Goal: Task Accomplishment & Management: Use online tool/utility

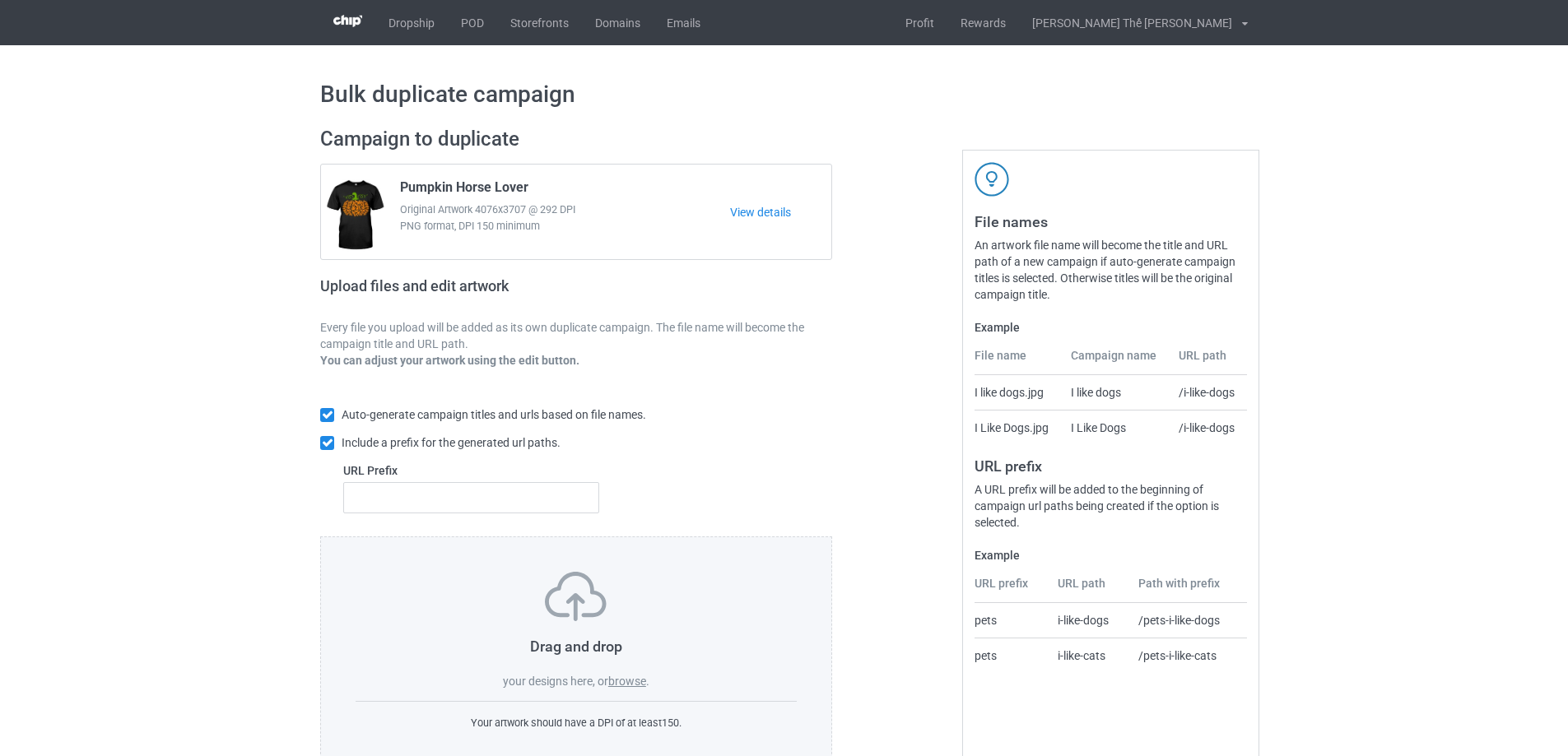
scroll to position [46, 0]
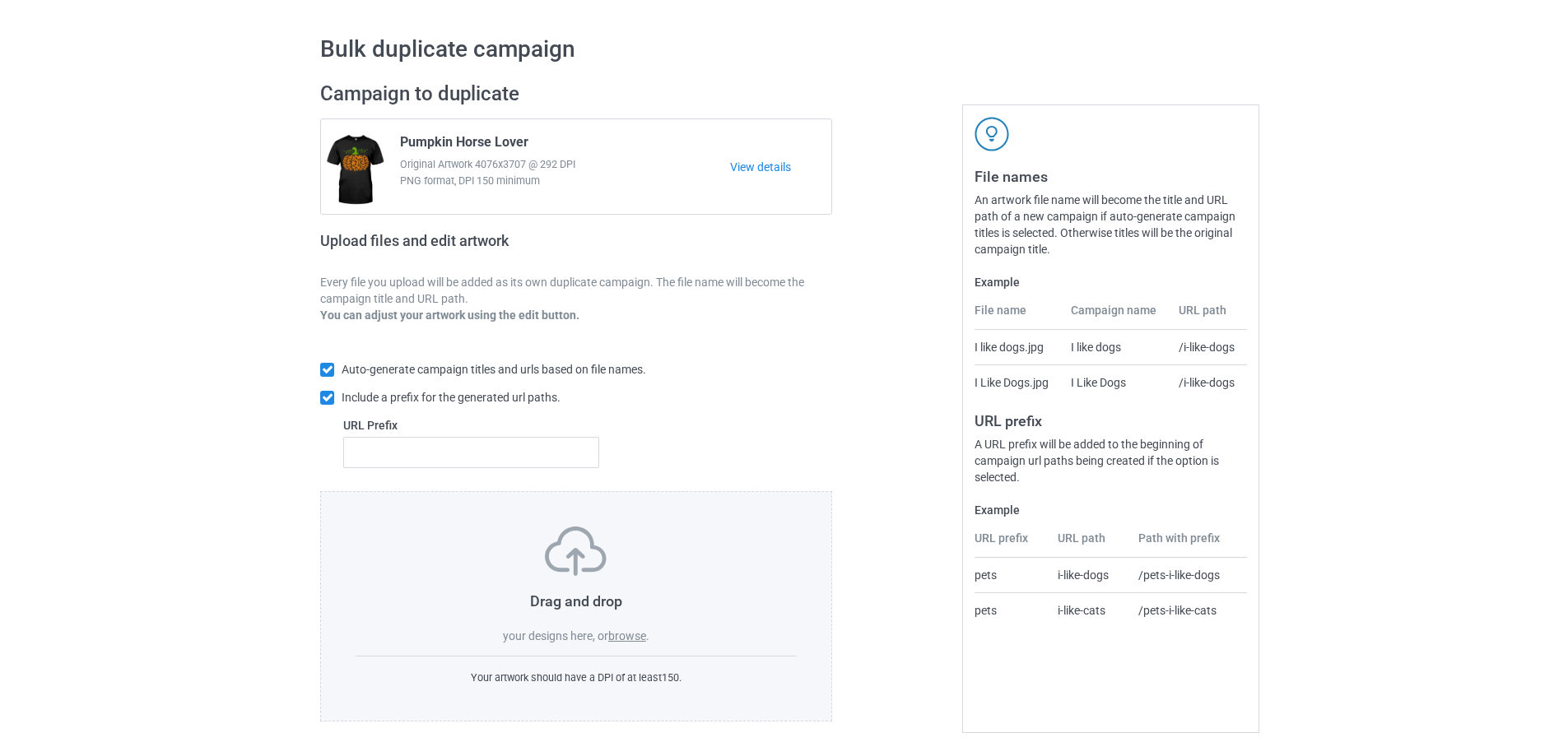
click at [629, 636] on label "browse" at bounding box center [627, 635] width 37 height 13
click at [0, 0] on input "browse" at bounding box center [0, 0] width 0 height 0
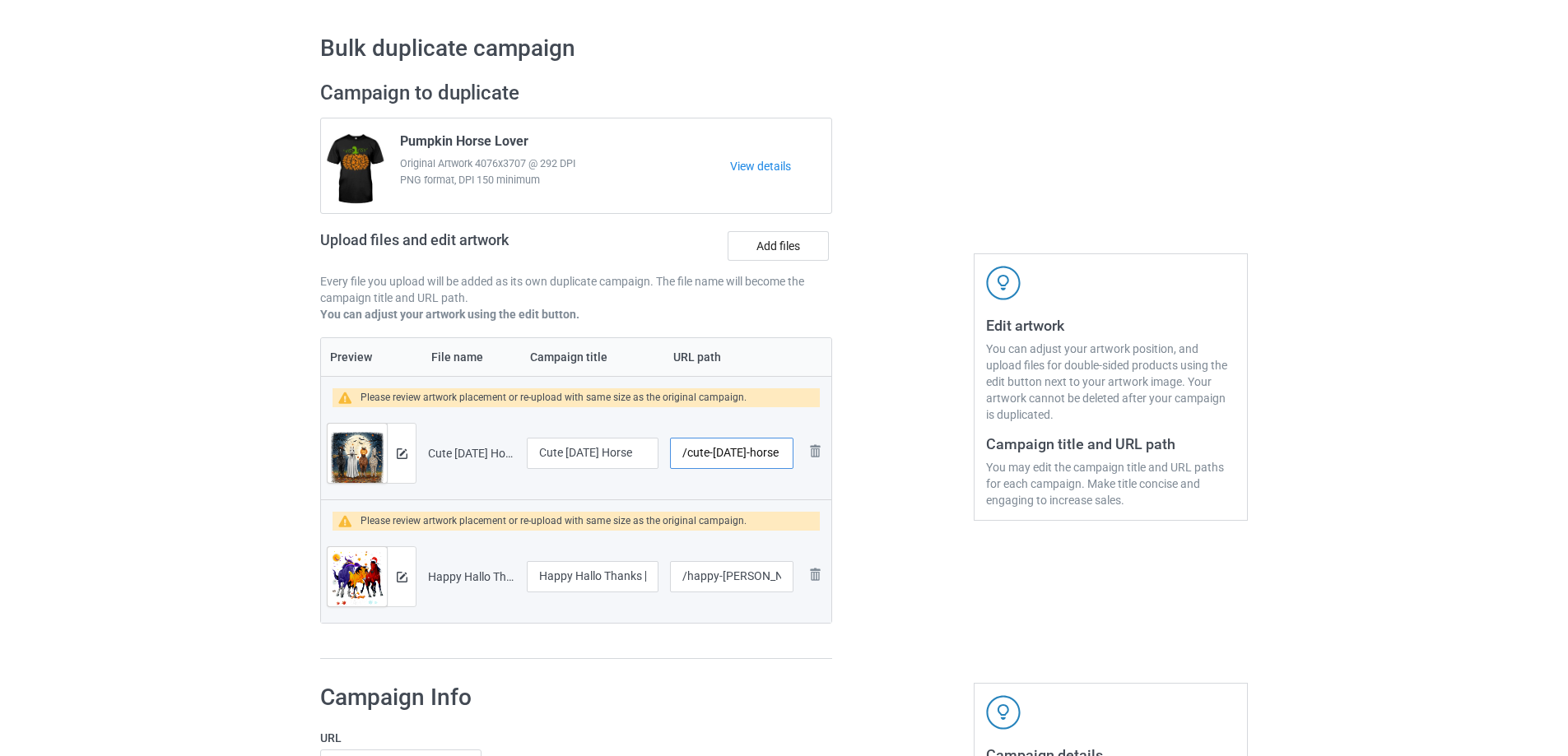
scroll to position [0, 14]
drag, startPoint x: 687, startPoint y: 453, endPoint x: 812, endPoint y: 453, distance: 125.0
click at [812, 453] on tr "Preview and edit artwork Cute [DATE] Horse.png Cute [DATE] Horse /cute-[DATE]-h…" at bounding box center [576, 453] width 510 height 92
type input "/h0252"
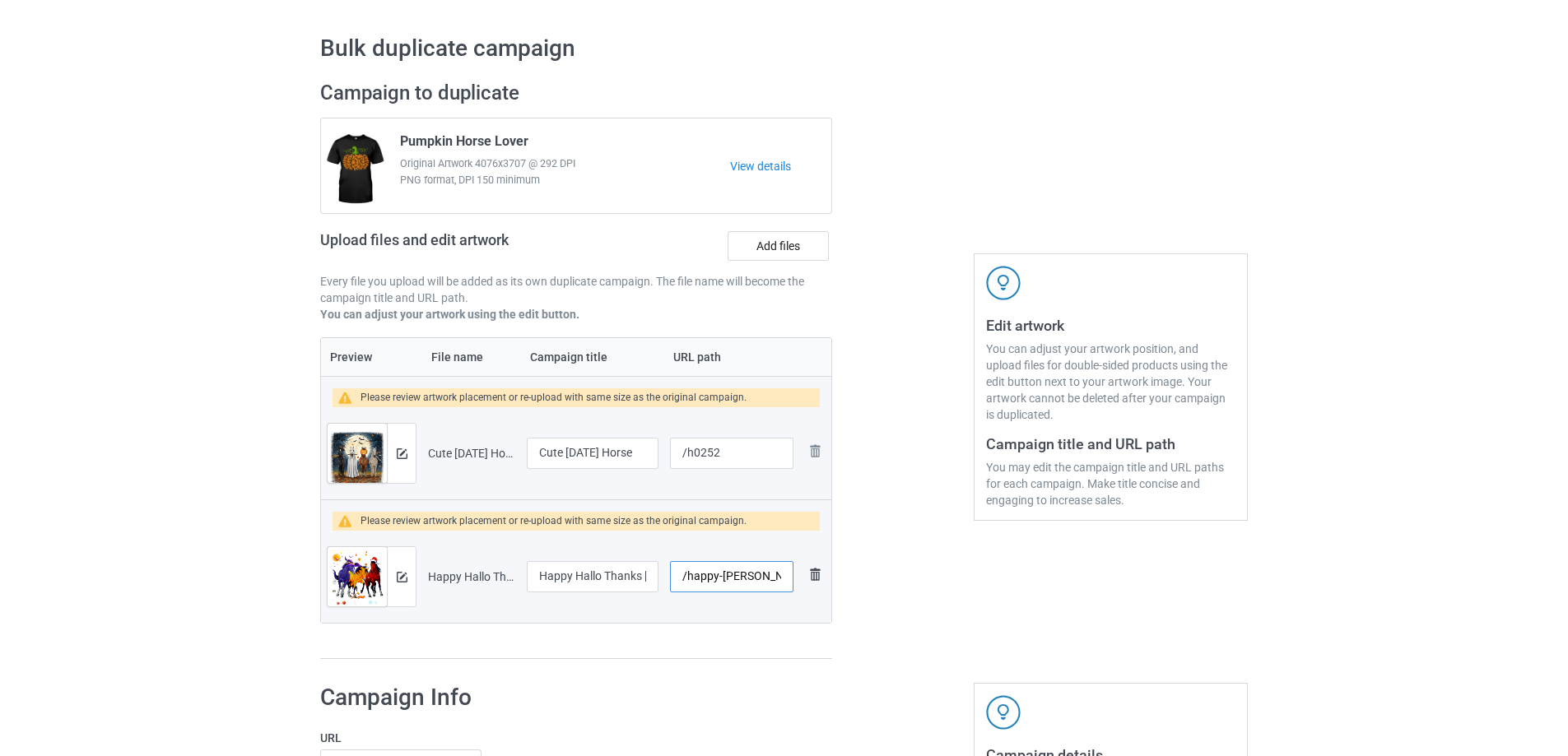
scroll to position [0, 27]
drag, startPoint x: 694, startPoint y: 570, endPoint x: 807, endPoint y: 577, distance: 113.2
click at [807, 577] on tr "Preview and edit artwork Happy Hallo Thanks [PERSON_NAME].png Happy Hallo Thank…" at bounding box center [576, 577] width 510 height 92
type input "/h0253"
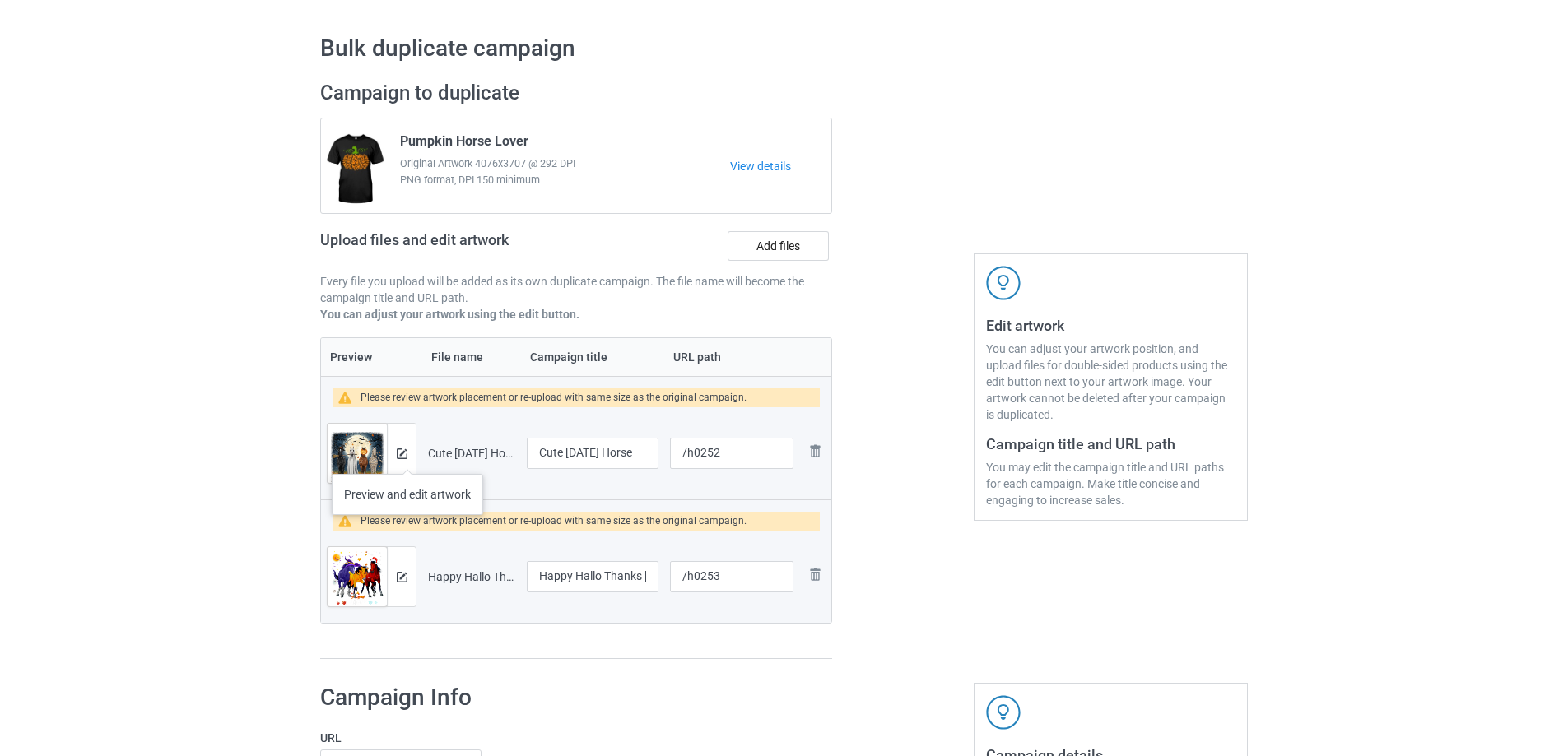
click at [408, 458] on div at bounding box center [402, 453] width 29 height 60
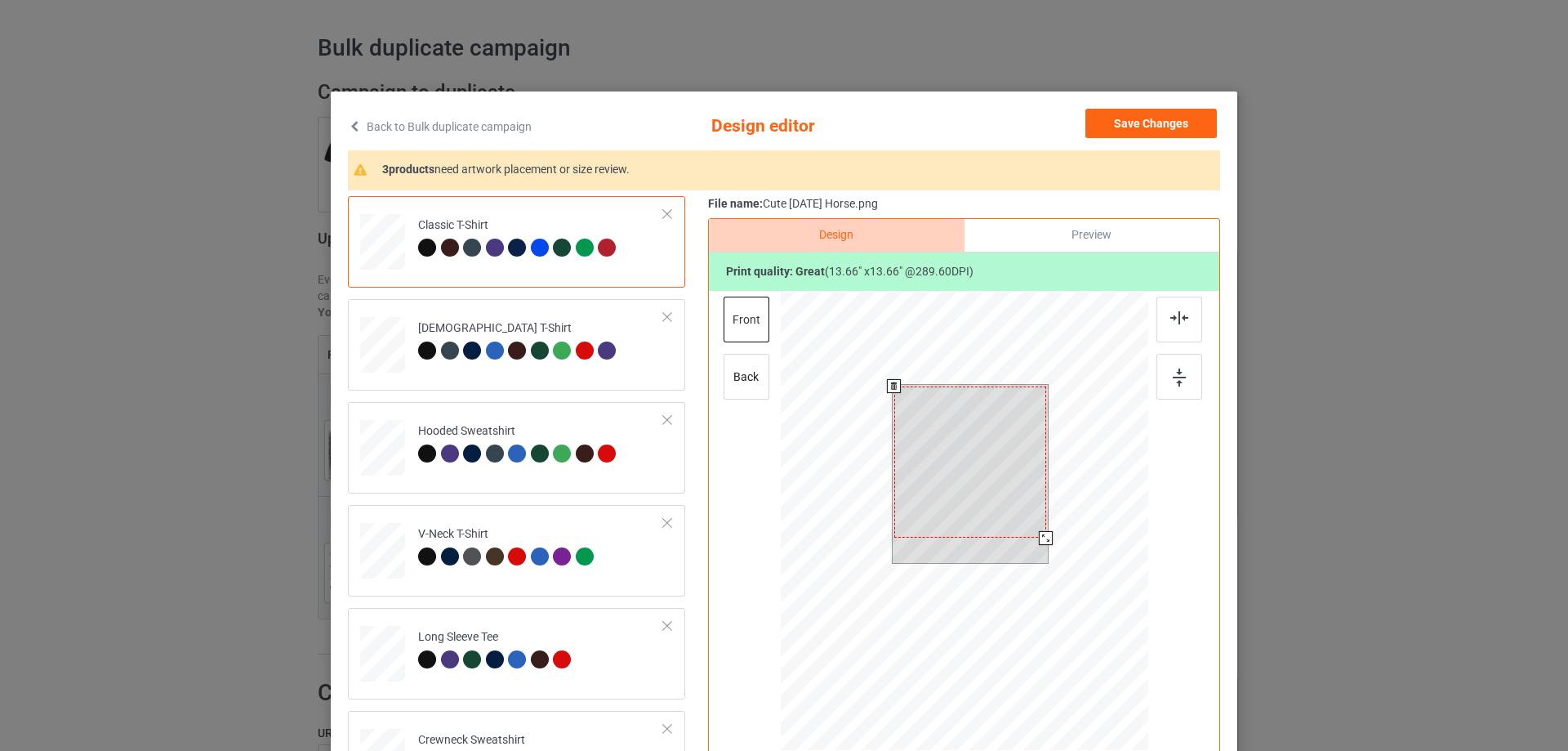
drag, startPoint x: 1031, startPoint y: 531, endPoint x: 1042, endPoint y: 537, distance: 12.5
click at [1042, 537] on div at bounding box center [1045, 538] width 14 height 14
drag, startPoint x: 997, startPoint y: 493, endPoint x: 997, endPoint y: 503, distance: 10.0
click at [997, 503] on div at bounding box center [970, 472] width 152 height 152
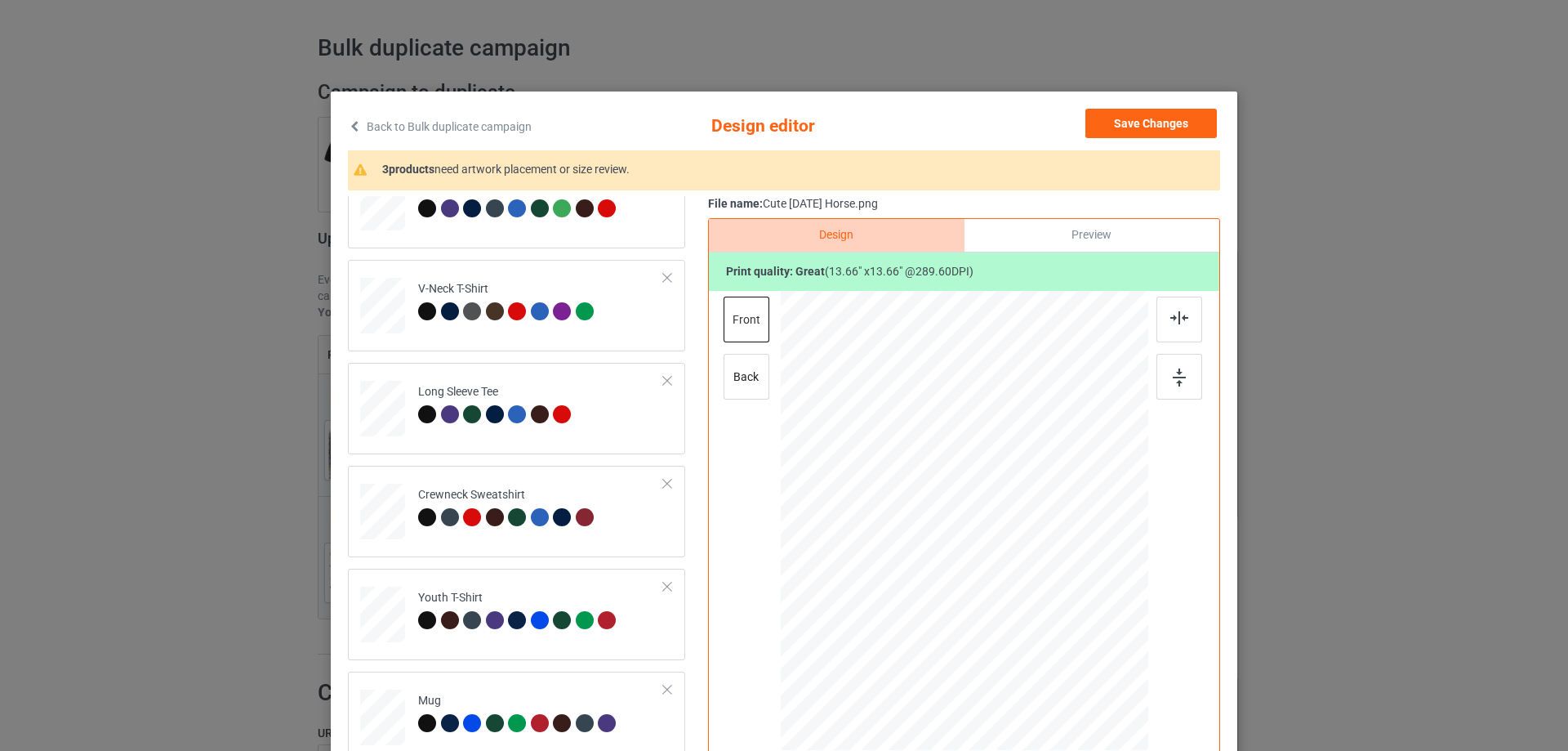
scroll to position [572, 0]
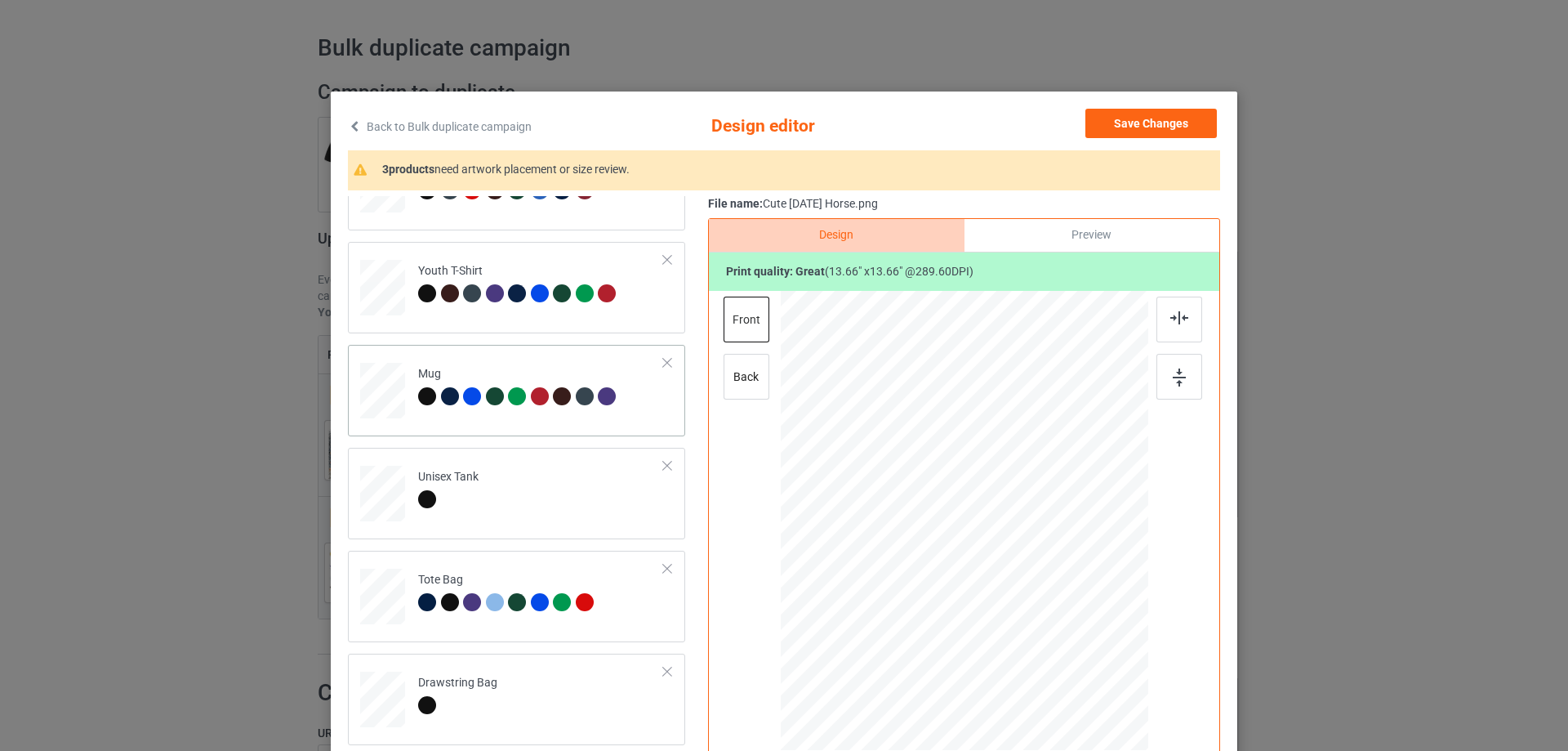
click at [524, 414] on td "Mug" at bounding box center [541, 387] width 263 height 72
click at [1061, 531] on div at bounding box center [1066, 520] width 103 height 103
drag, startPoint x: 1113, startPoint y: 574, endPoint x: 1126, endPoint y: 576, distance: 13.2
click at [1126, 576] on div at bounding box center [964, 520] width 367 height 153
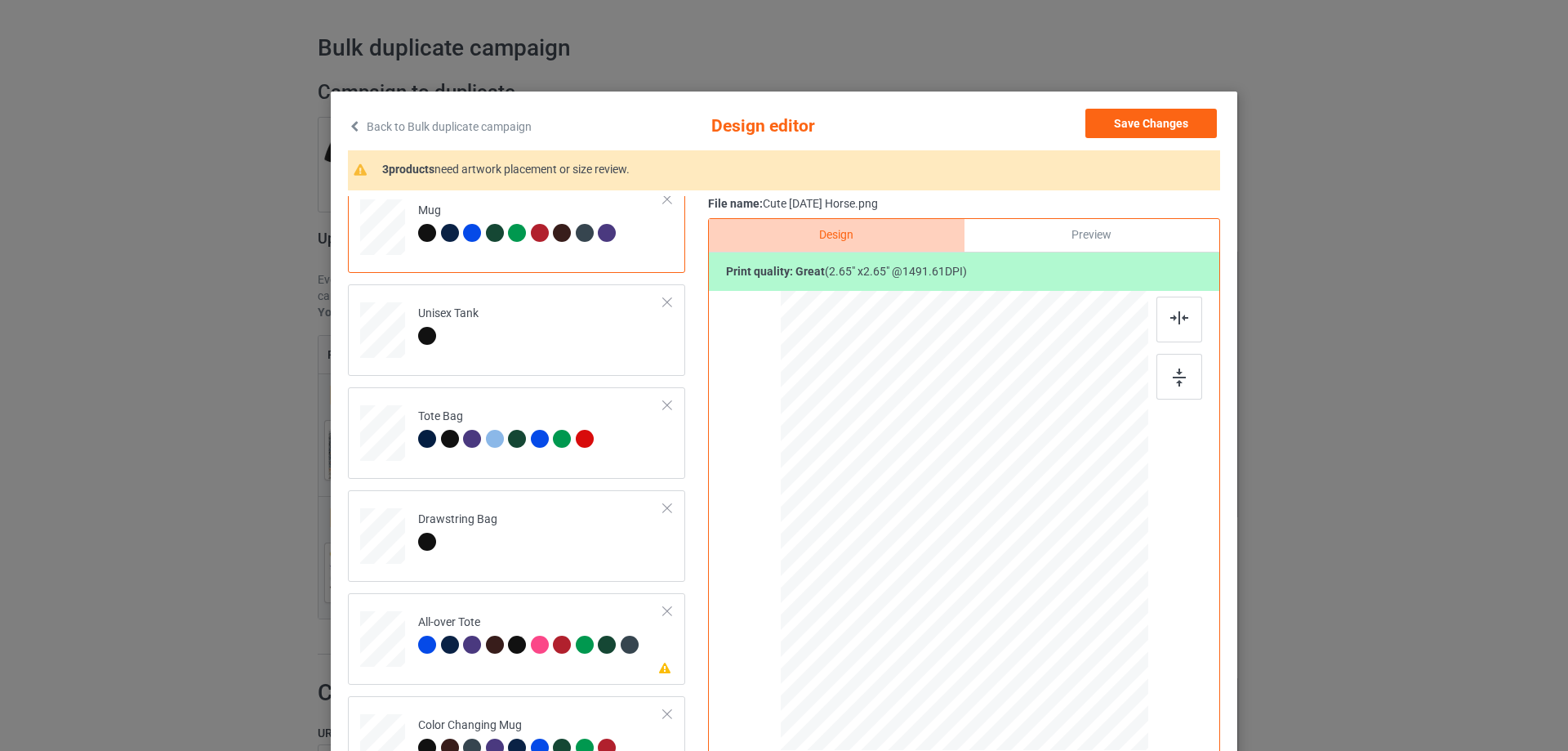
scroll to position [895, 0]
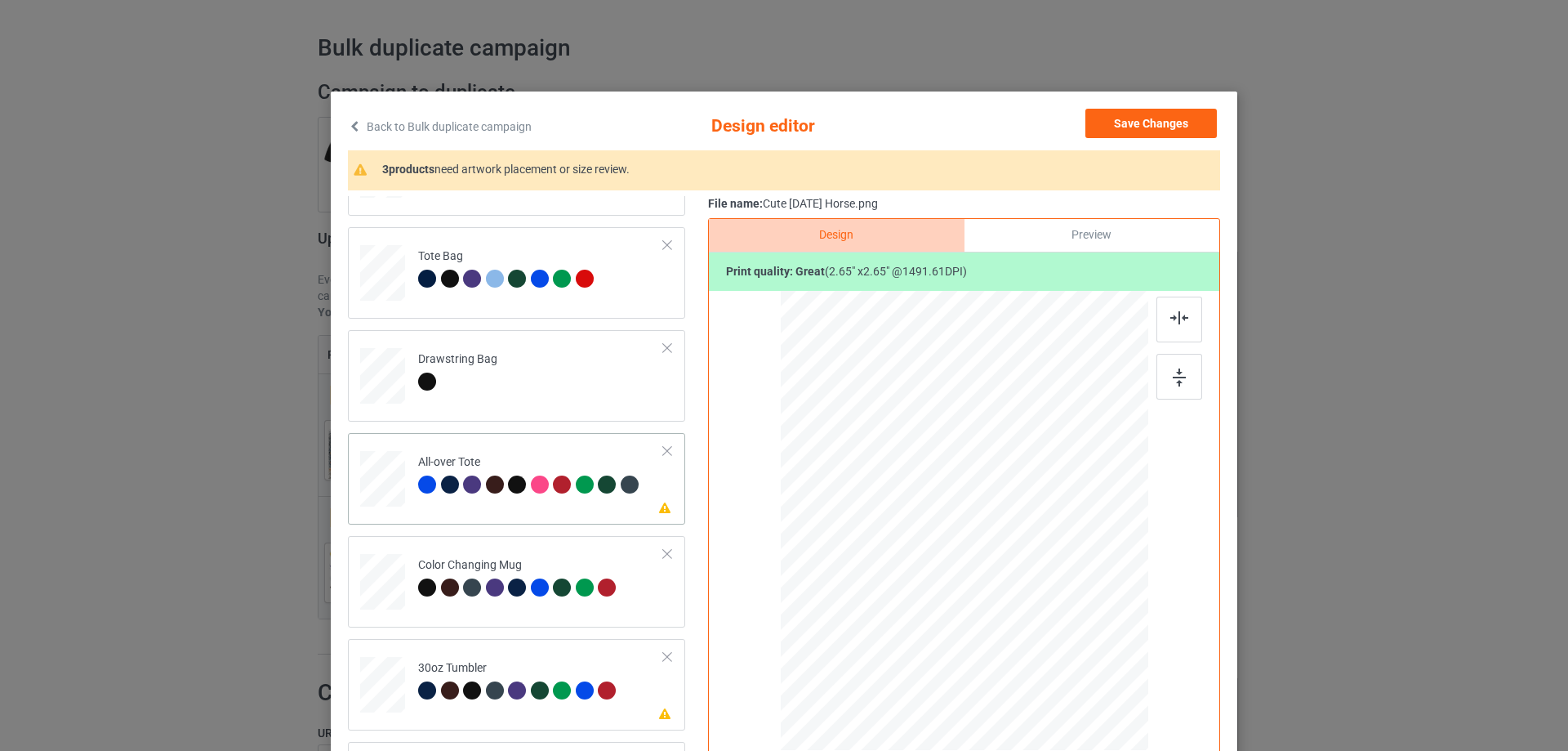
click at [507, 511] on td "Please review artwork placement All-over Tote" at bounding box center [541, 475] width 263 height 72
click at [990, 515] on div at bounding box center [964, 520] width 220 height 220
drag, startPoint x: 1072, startPoint y: 631, endPoint x: 1092, endPoint y: 639, distance: 21.5
click at [1092, 639] on div at bounding box center [964, 520] width 367 height 367
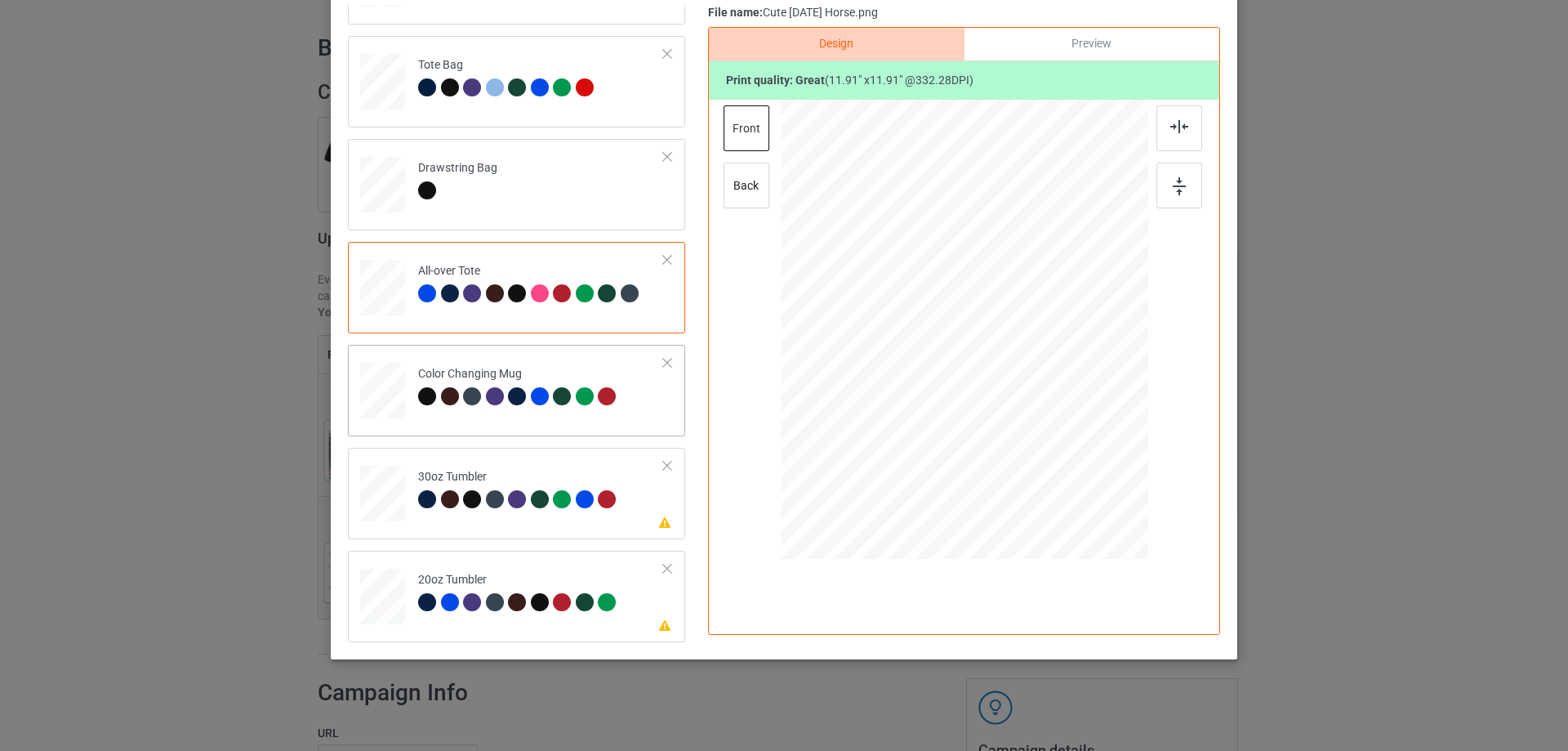
click at [533, 433] on div "Color Changing Mug" at bounding box center [516, 390] width 337 height 91
click at [507, 529] on div "Please review artwork placement 30oz Tumbler" at bounding box center [516, 493] width 337 height 91
click at [918, 342] on div at bounding box center [920, 339] width 14 height 14
click at [513, 552] on div "Please review artwork placement 20oz Tumbler" at bounding box center [516, 596] width 337 height 91
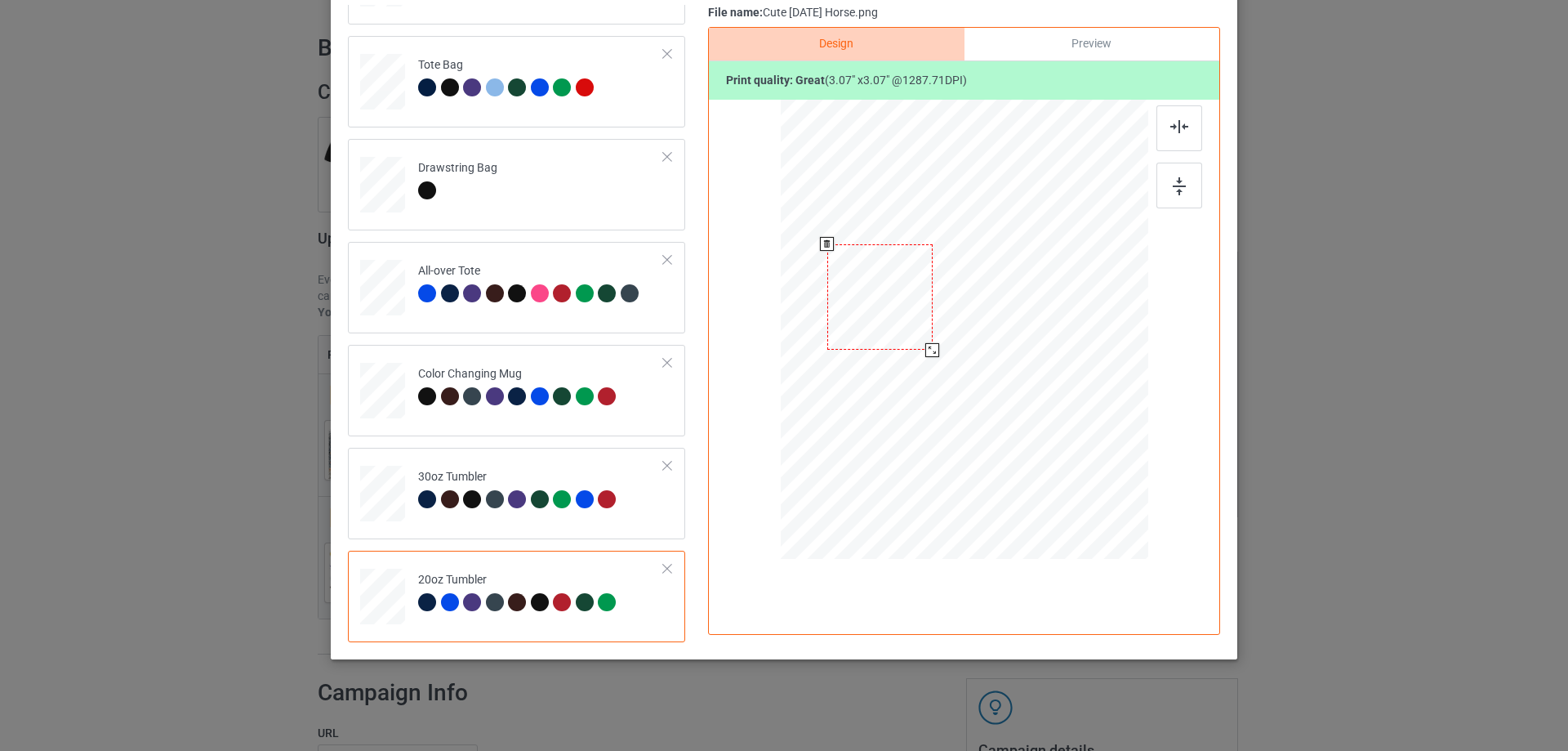
click at [925, 353] on div at bounding box center [932, 350] width 14 height 14
click at [876, 297] on div at bounding box center [878, 297] width 106 height 106
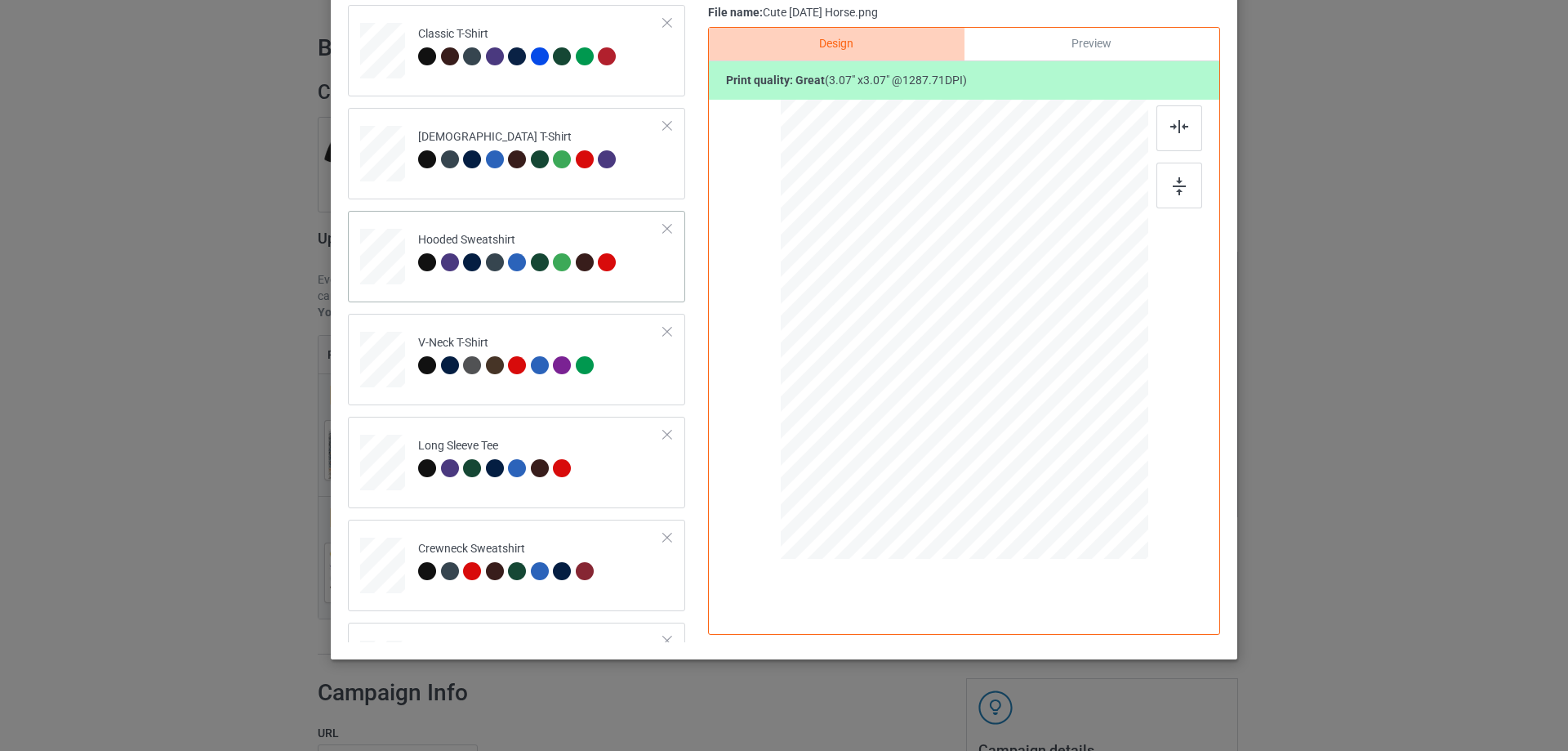
scroll to position [0, 0]
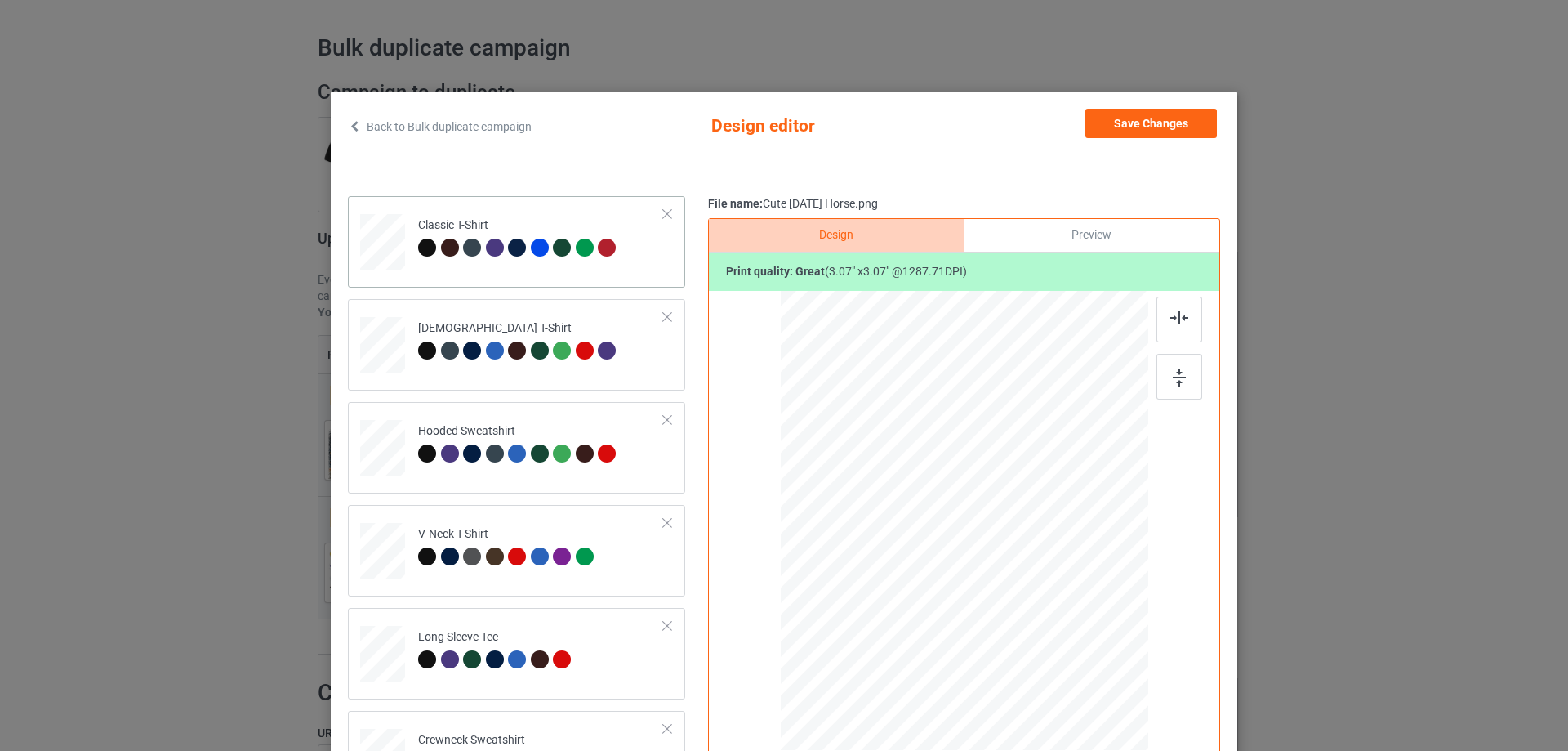
click at [614, 271] on td "Classic T-Shirt" at bounding box center [541, 238] width 263 height 72
click at [1148, 120] on button "Save Changes" at bounding box center [1152, 123] width 132 height 30
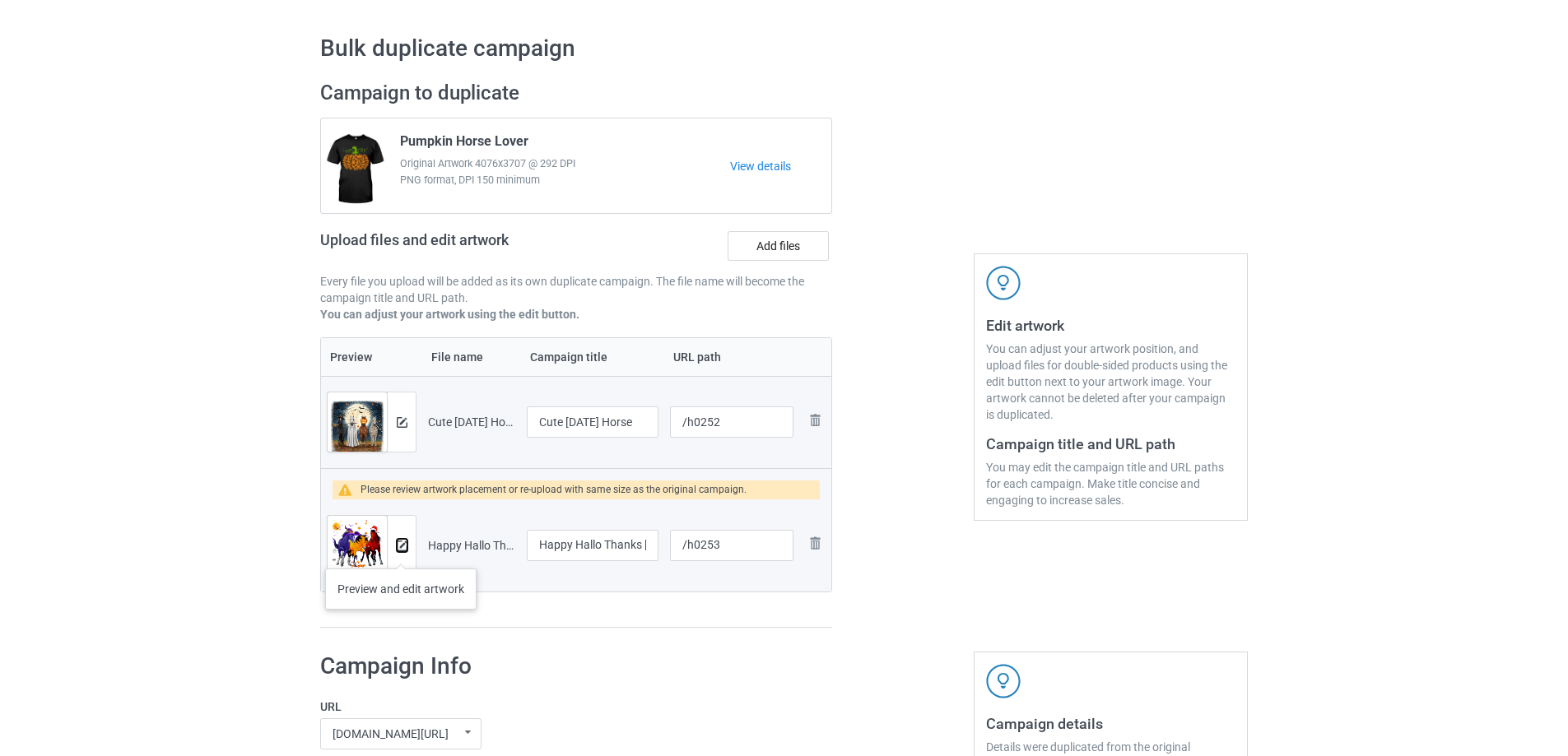
click at [401, 552] on button at bounding box center [402, 545] width 11 height 13
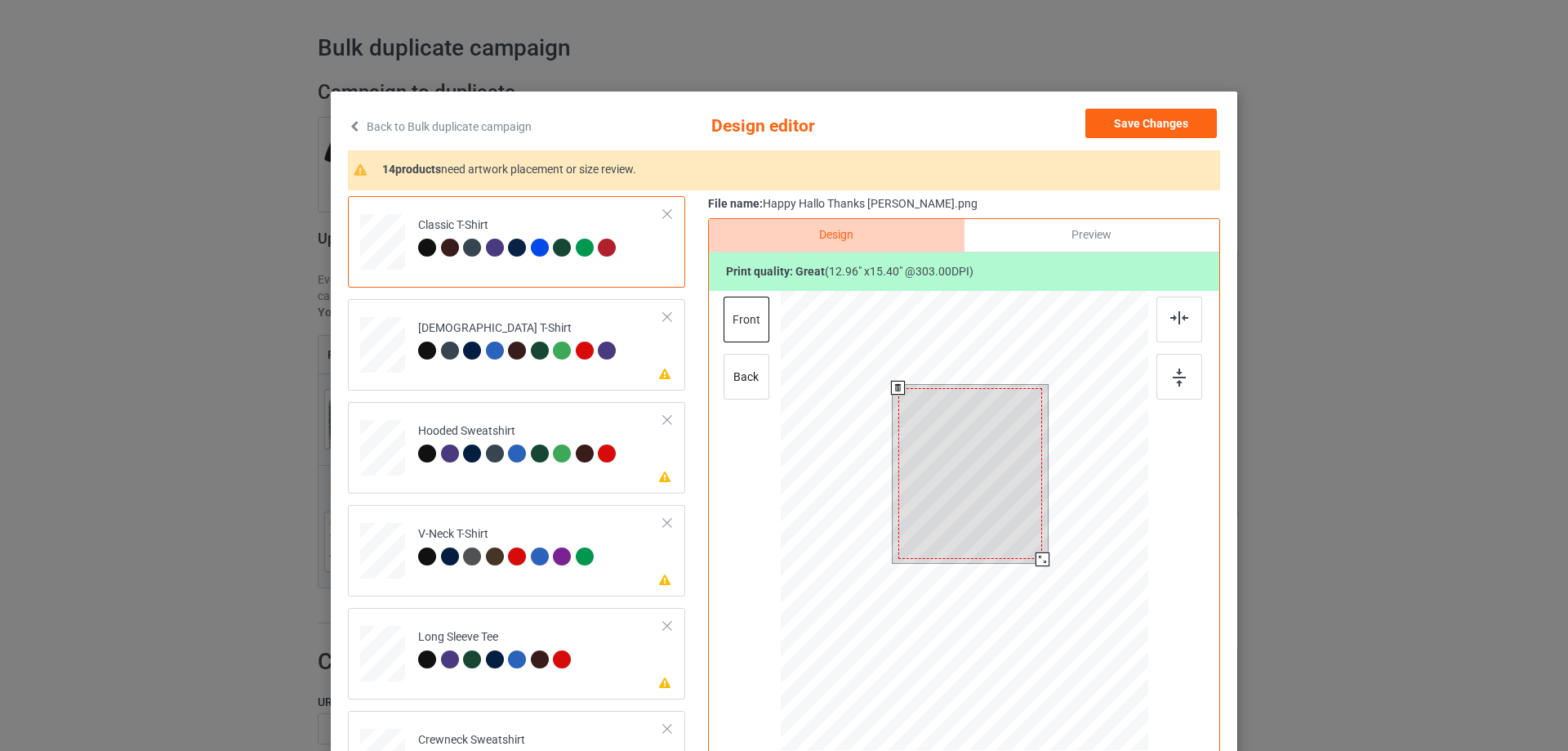
click at [1037, 556] on div at bounding box center [1043, 559] width 14 height 14
click at [532, 373] on td "Please review artwork placement [DEMOGRAPHIC_DATA] T-Shirt" at bounding box center [541, 341] width 263 height 72
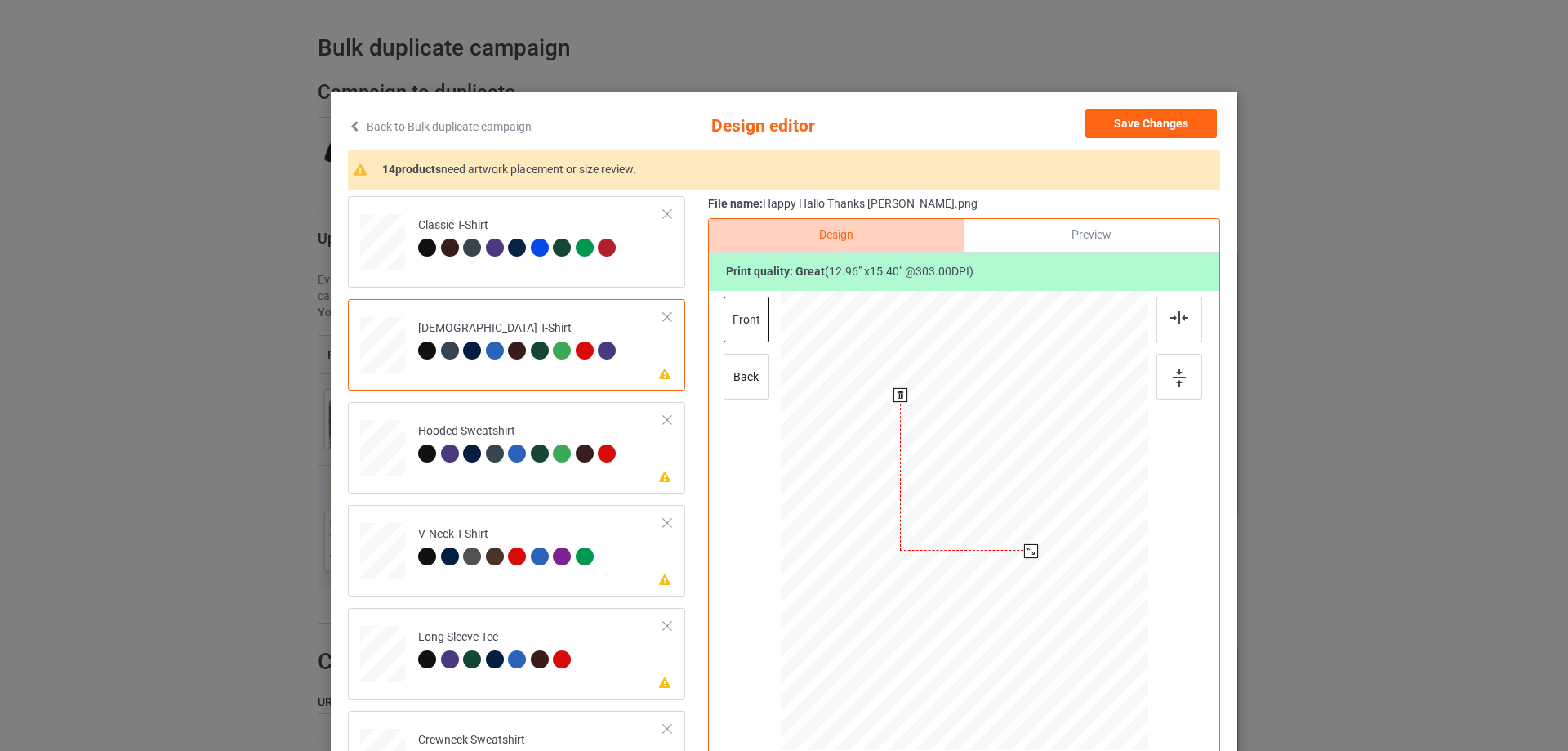
click at [957, 476] on div at bounding box center [965, 473] width 131 height 156
click at [501, 476] on td "Please review artwork placement Hooded Sweatshirt" at bounding box center [541, 444] width 263 height 72
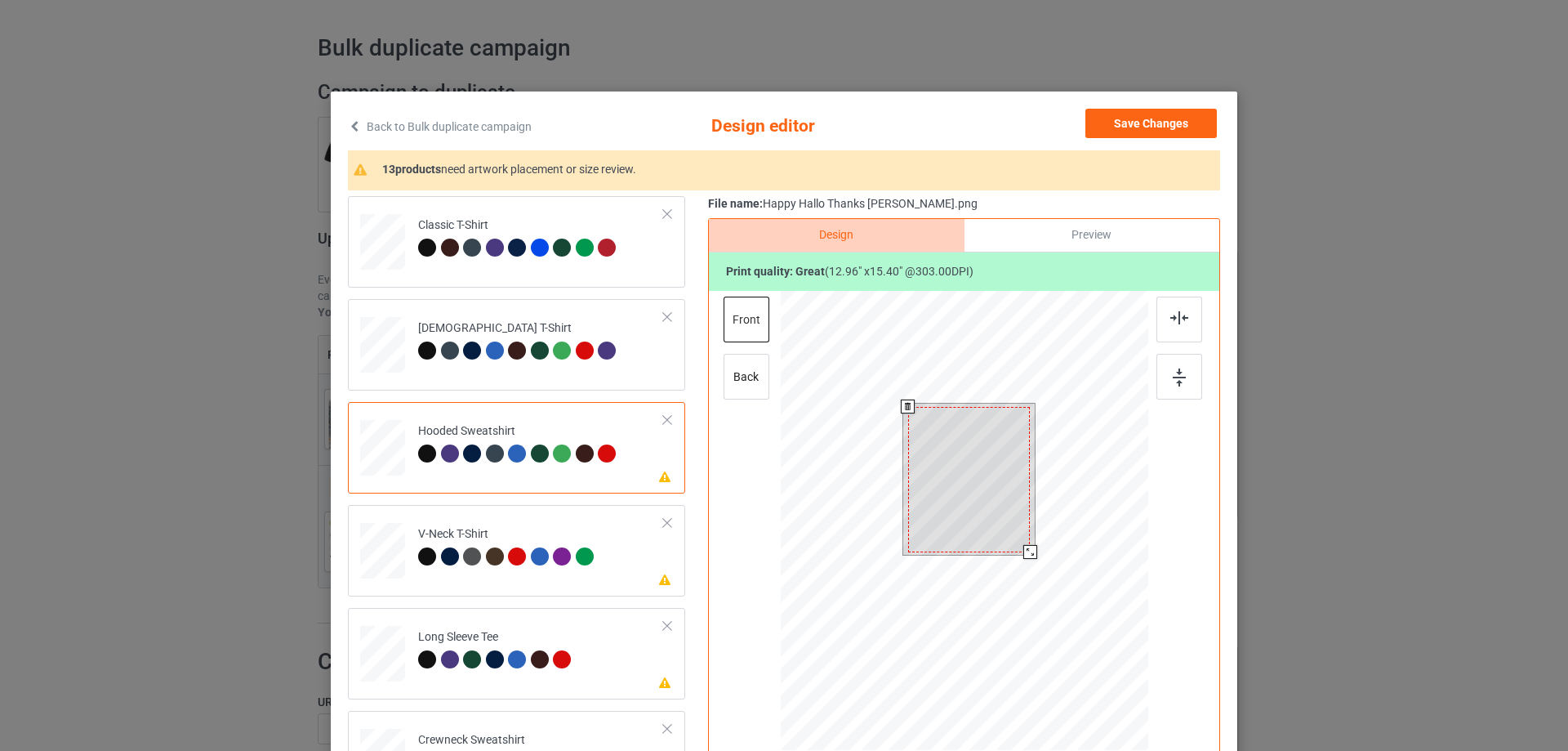
click at [983, 505] on div at bounding box center [969, 480] width 122 height 145
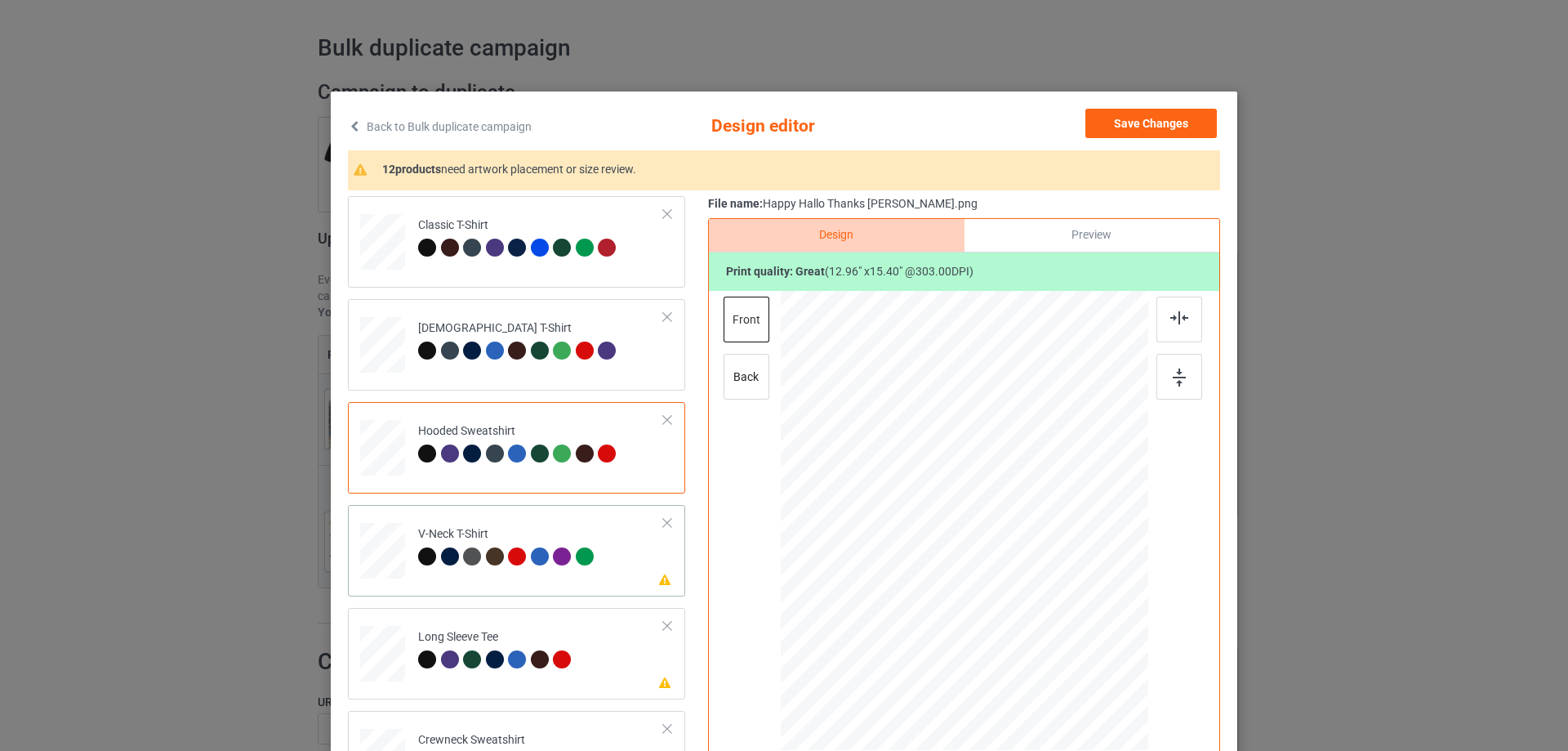
click at [542, 582] on td "Please review artwork placement V-Neck T-Shirt" at bounding box center [541, 547] width 263 height 72
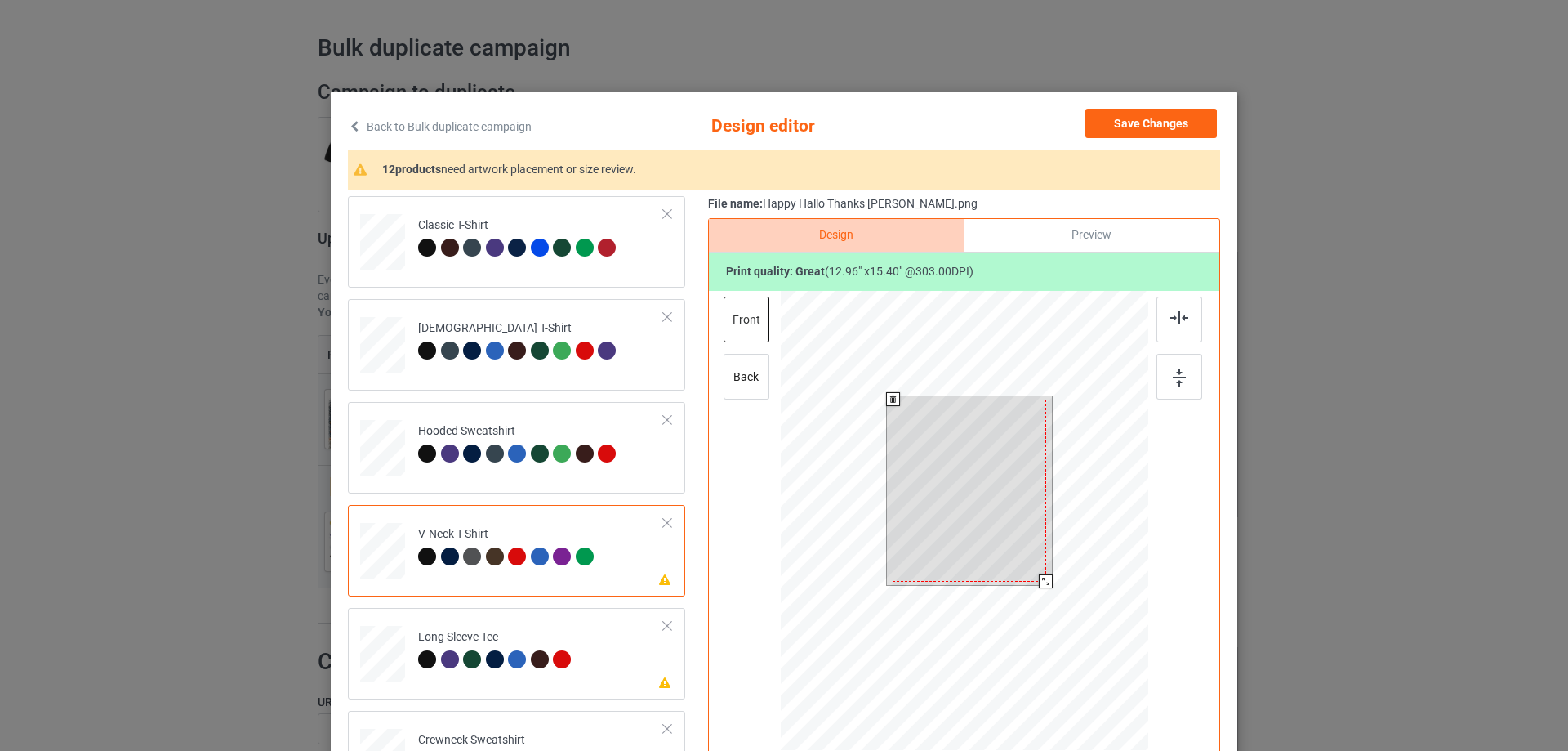
click at [950, 531] on div at bounding box center [969, 491] width 154 height 182
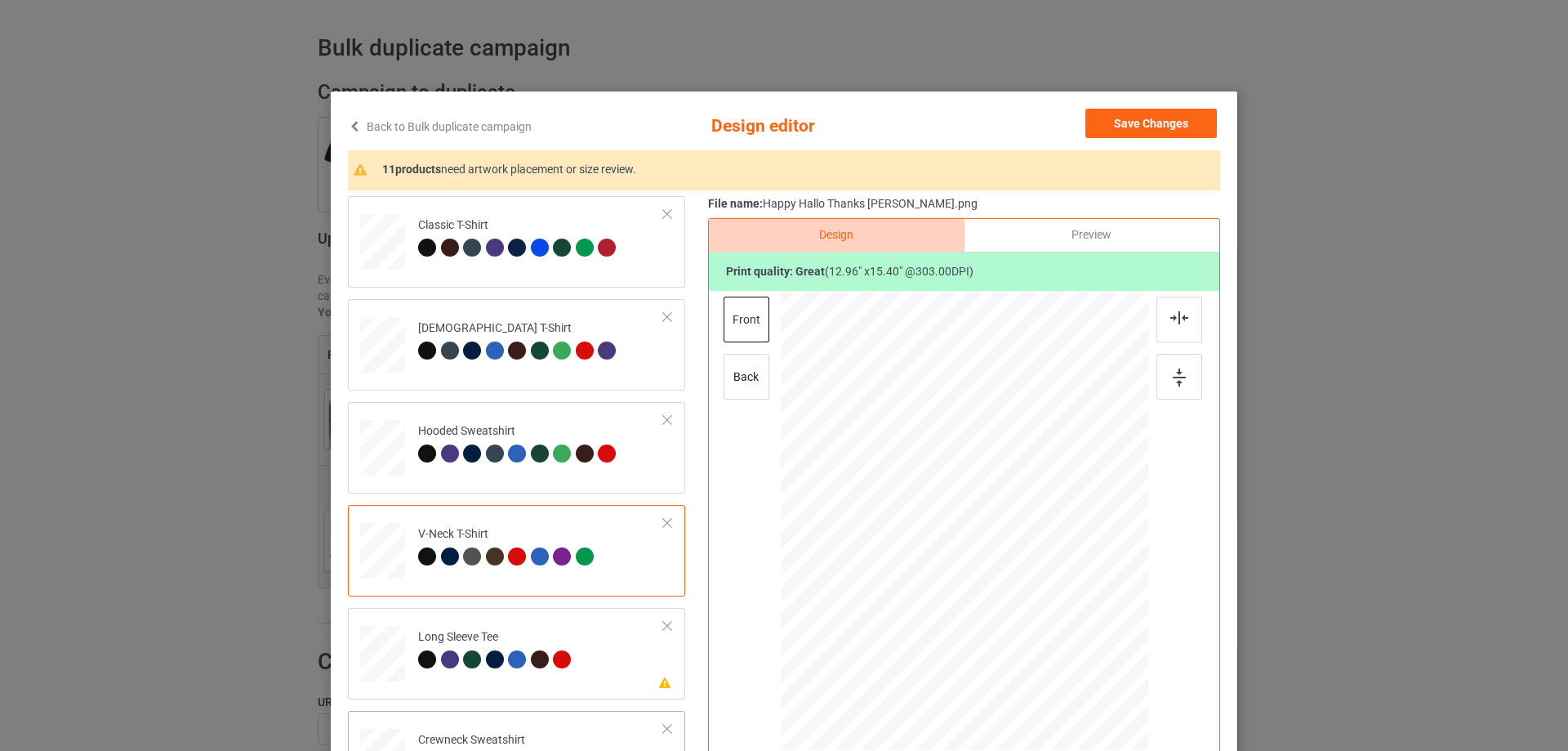
scroll to position [163, 0]
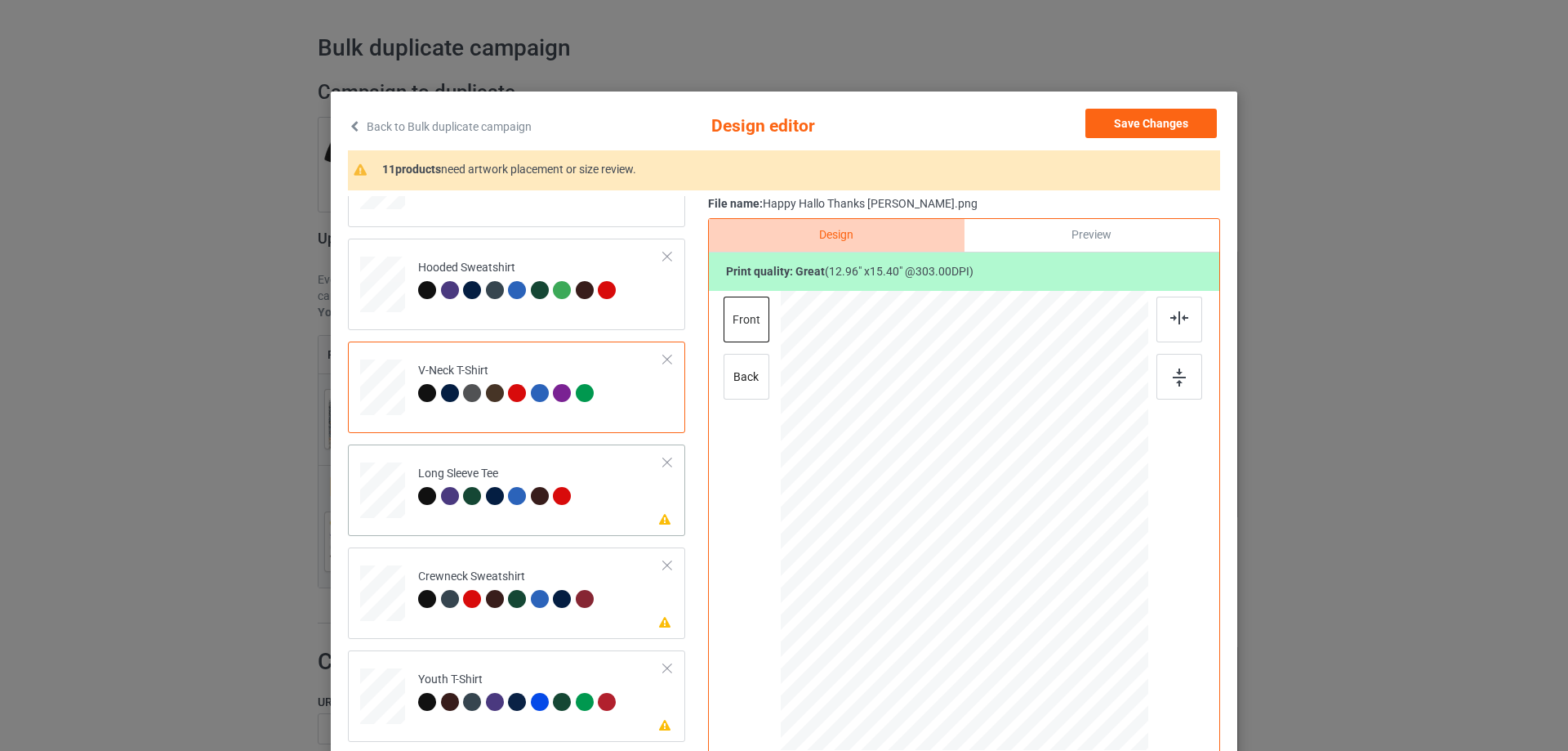
click at [565, 521] on td "Please review artwork placement Long Sleeve Tee" at bounding box center [541, 487] width 263 height 72
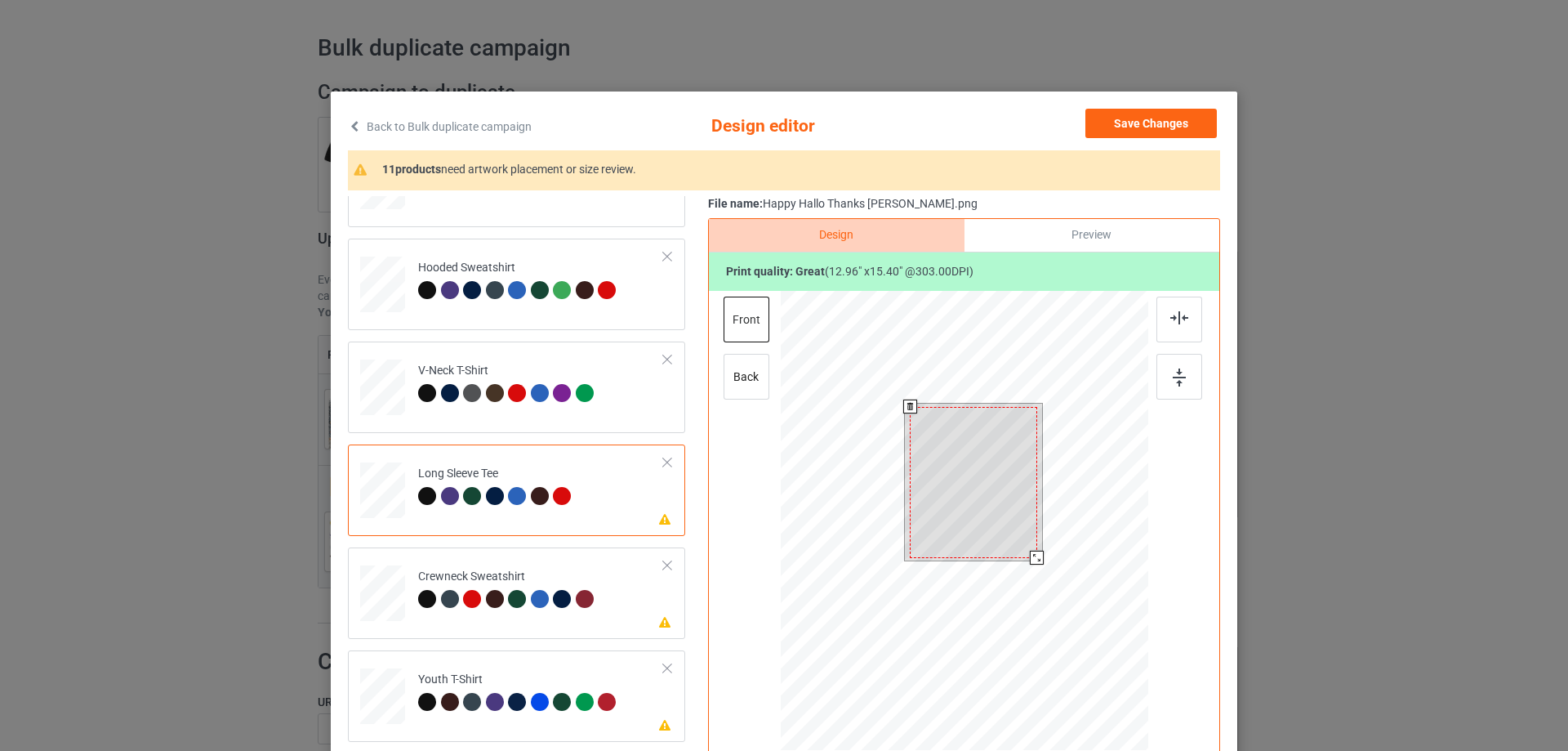
click at [981, 466] on div at bounding box center [974, 482] width 128 height 151
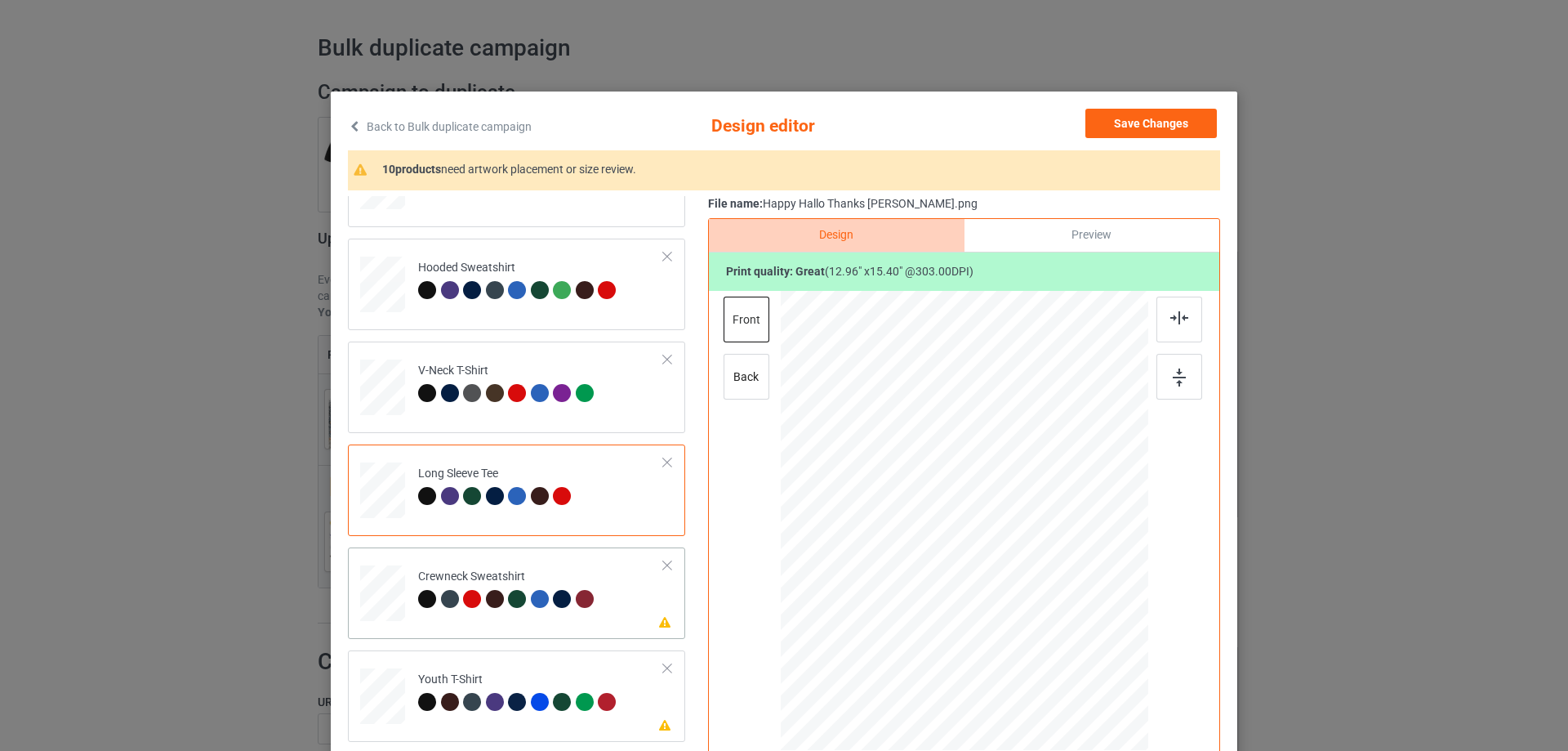
click at [524, 629] on div "Please review artwork placement Crewneck Sweatshirt" at bounding box center [516, 593] width 337 height 91
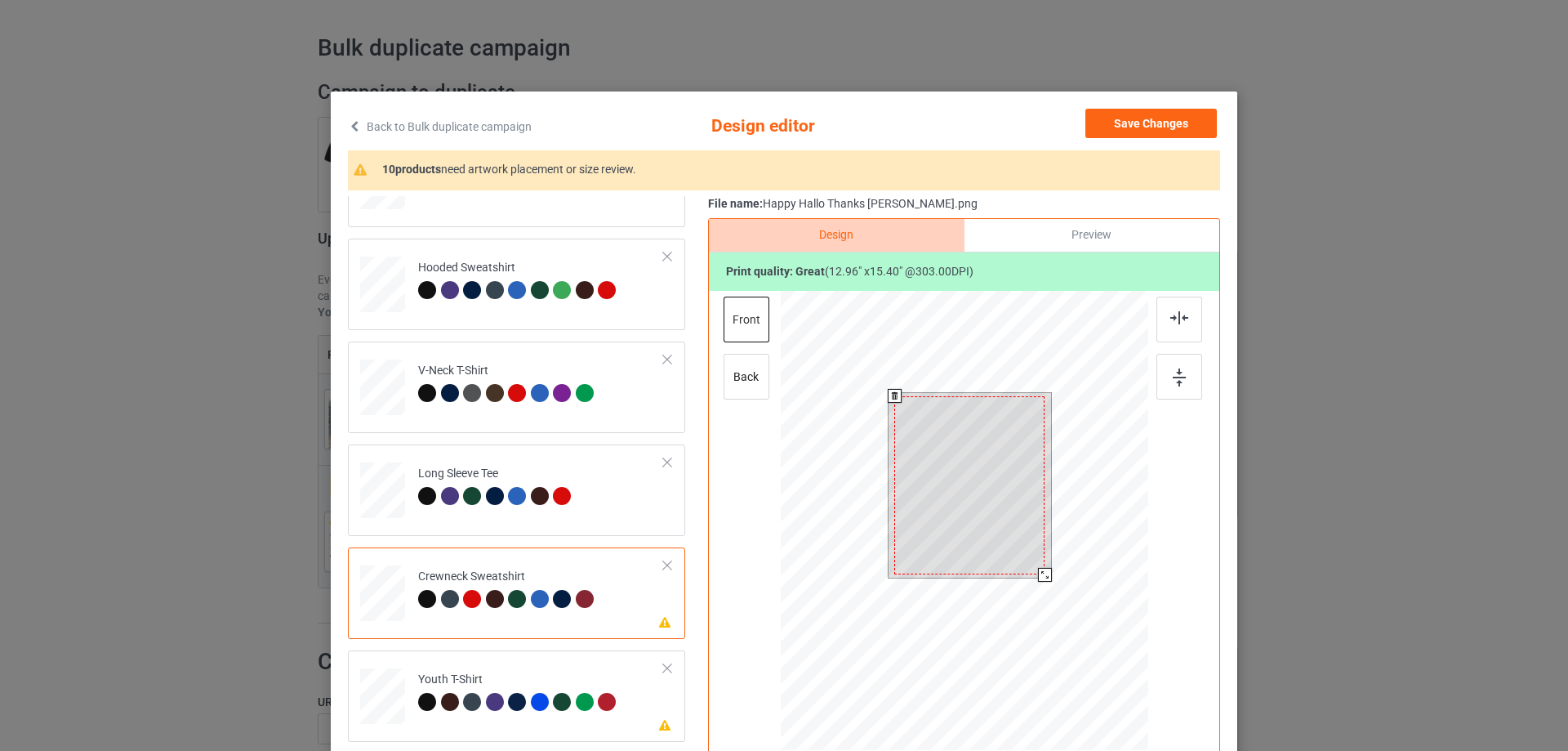
click at [968, 508] on div at bounding box center [969, 485] width 150 height 178
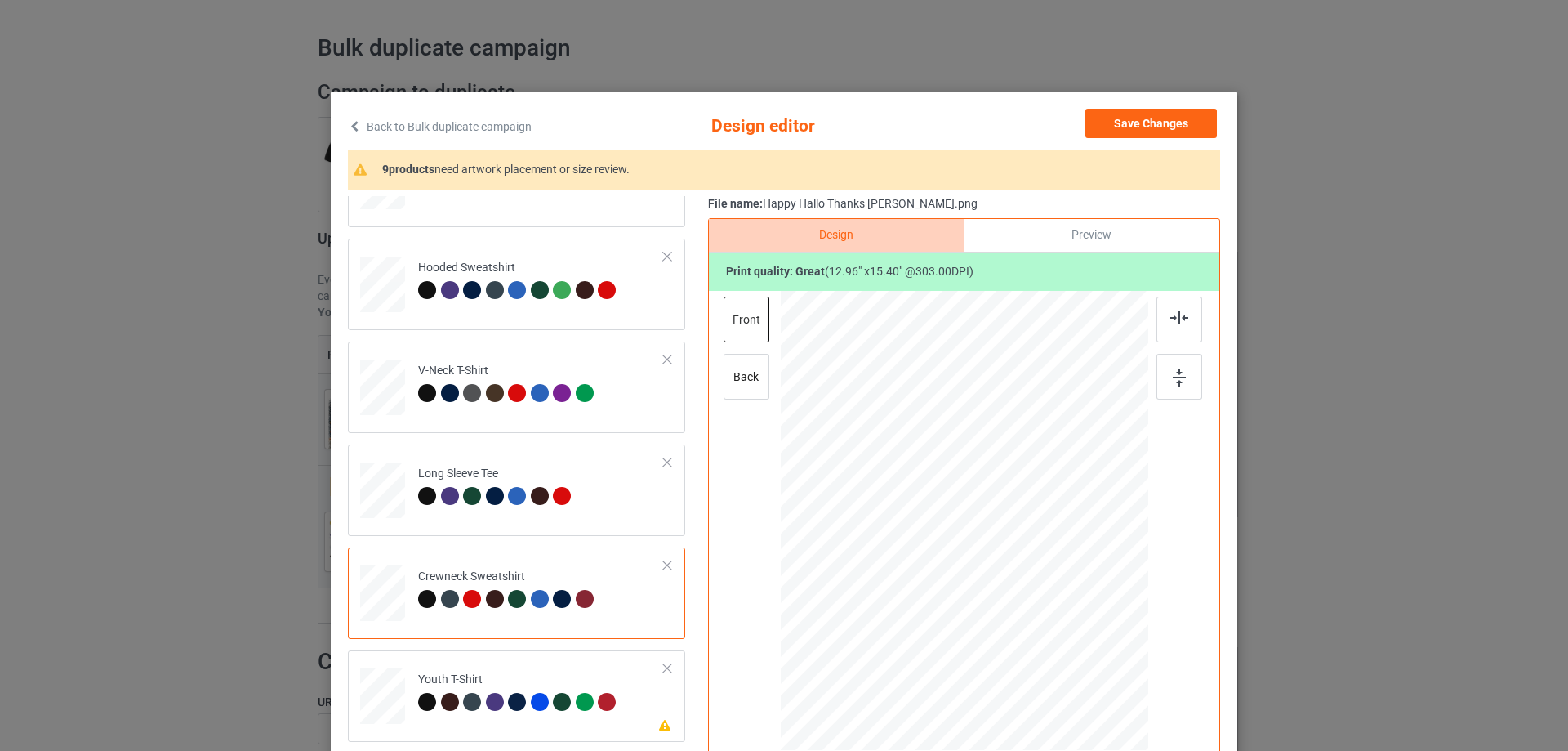
scroll to position [409, 0]
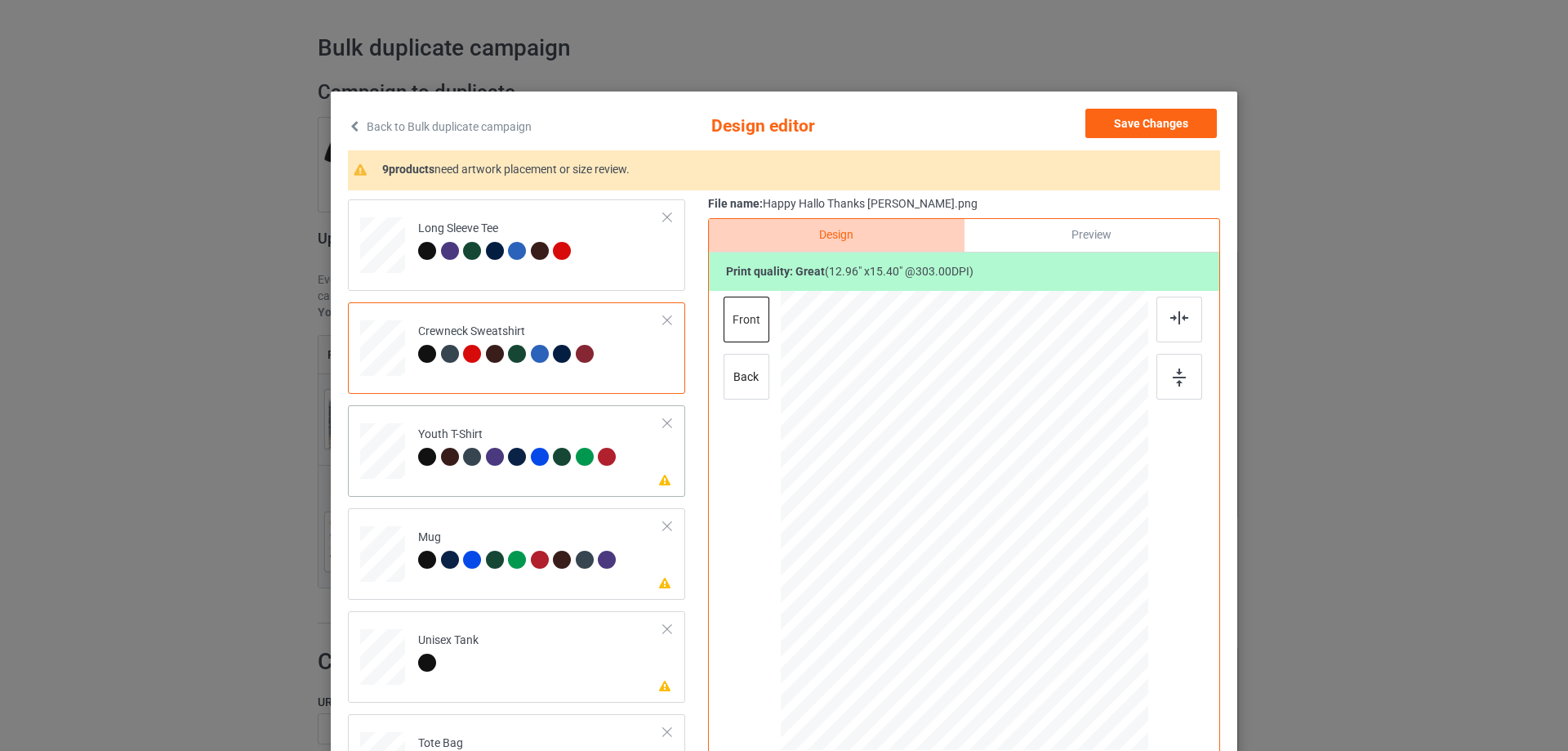
click at [507, 486] on div "Please review artwork placement Youth T-Shirt" at bounding box center [516, 451] width 337 height 91
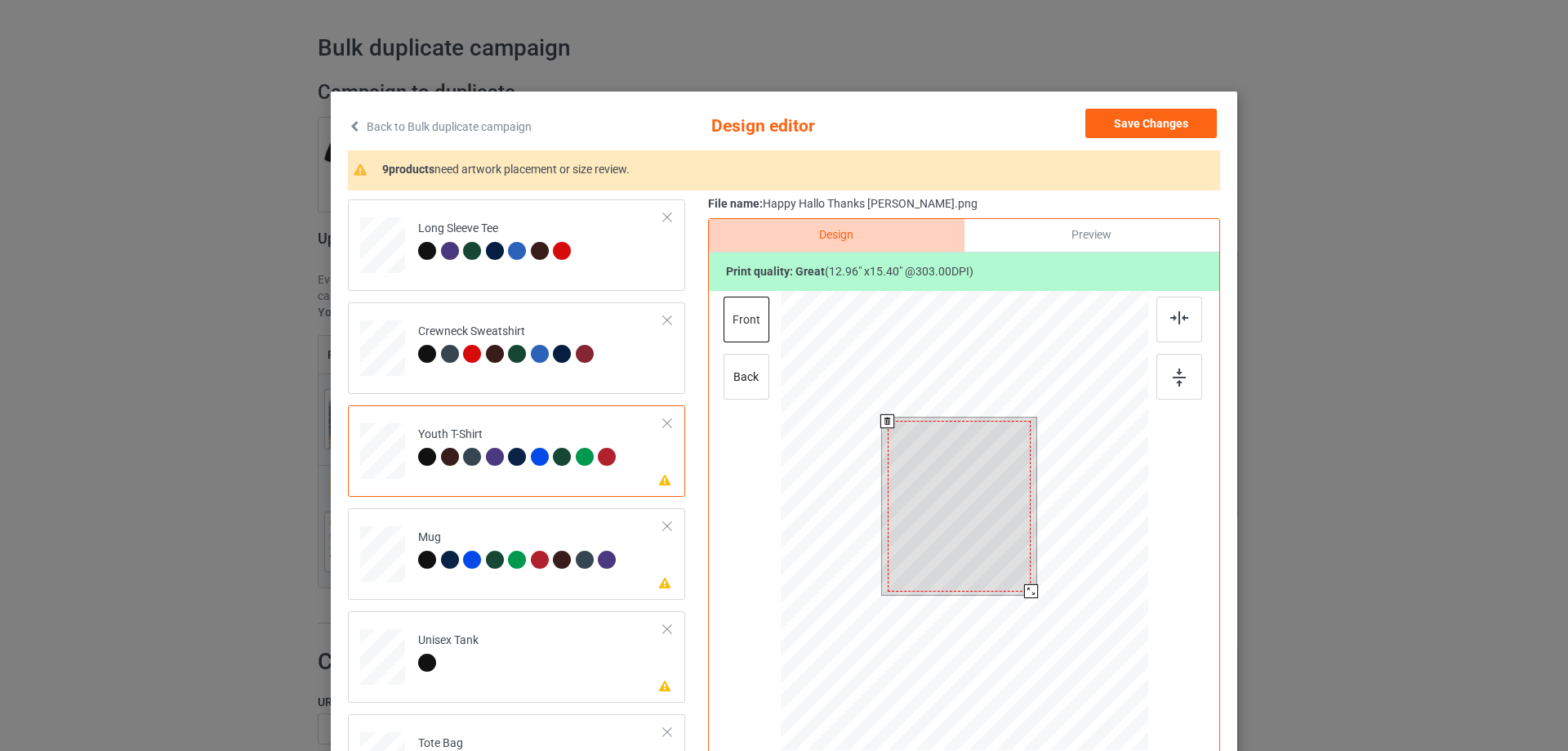
click at [969, 444] on div at bounding box center [958, 505] width 143 height 170
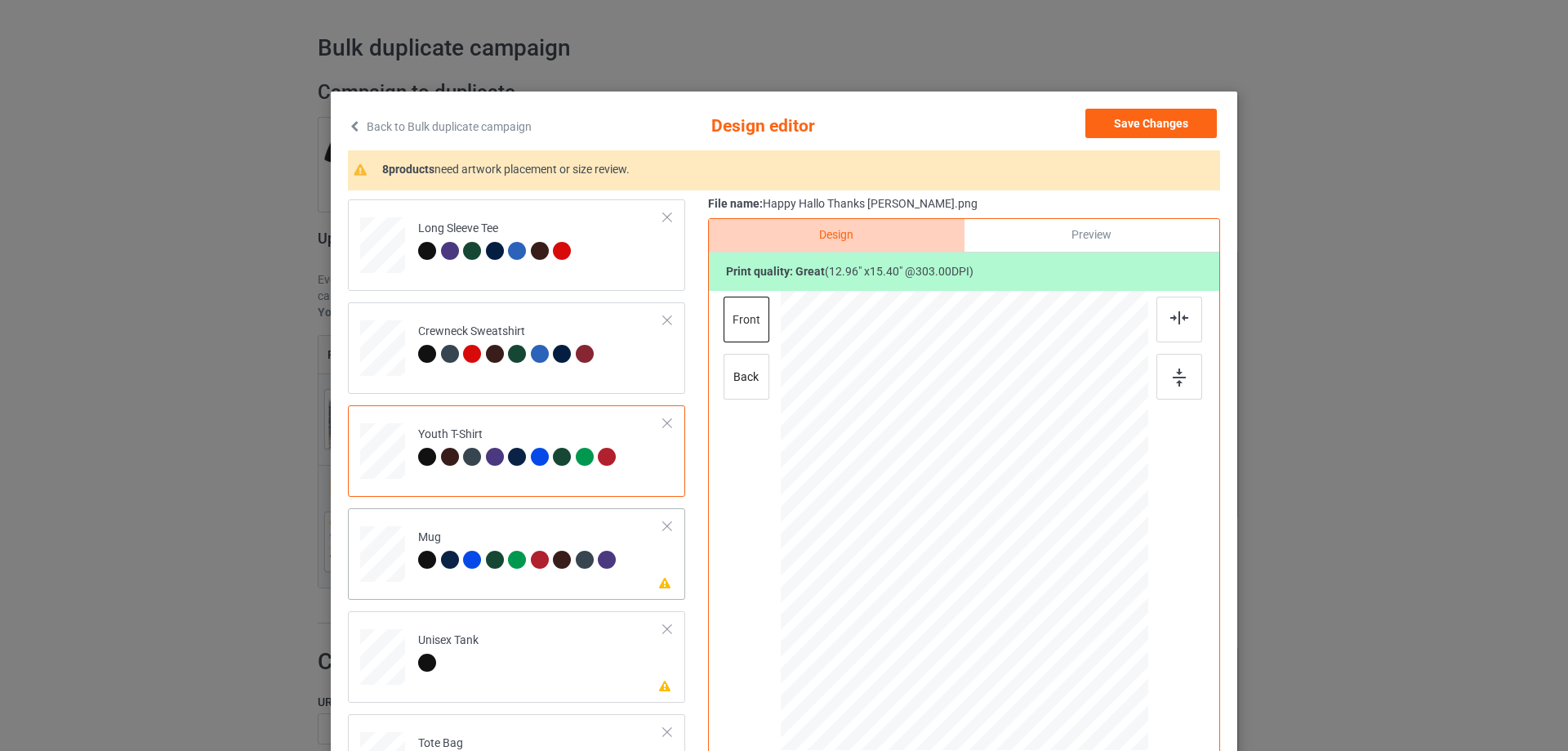
click at [491, 587] on div "Please review artwork placement Mug" at bounding box center [516, 554] width 337 height 91
drag, startPoint x: 1065, startPoint y: 649, endPoint x: 1039, endPoint y: 525, distance: 126.7
click at [1039, 525] on div at bounding box center [964, 520] width 367 height 153
drag, startPoint x: 970, startPoint y: 531, endPoint x: 1071, endPoint y: 530, distance: 101.0
click at [1071, 530] on div at bounding box center [1066, 520] width 108 height 128
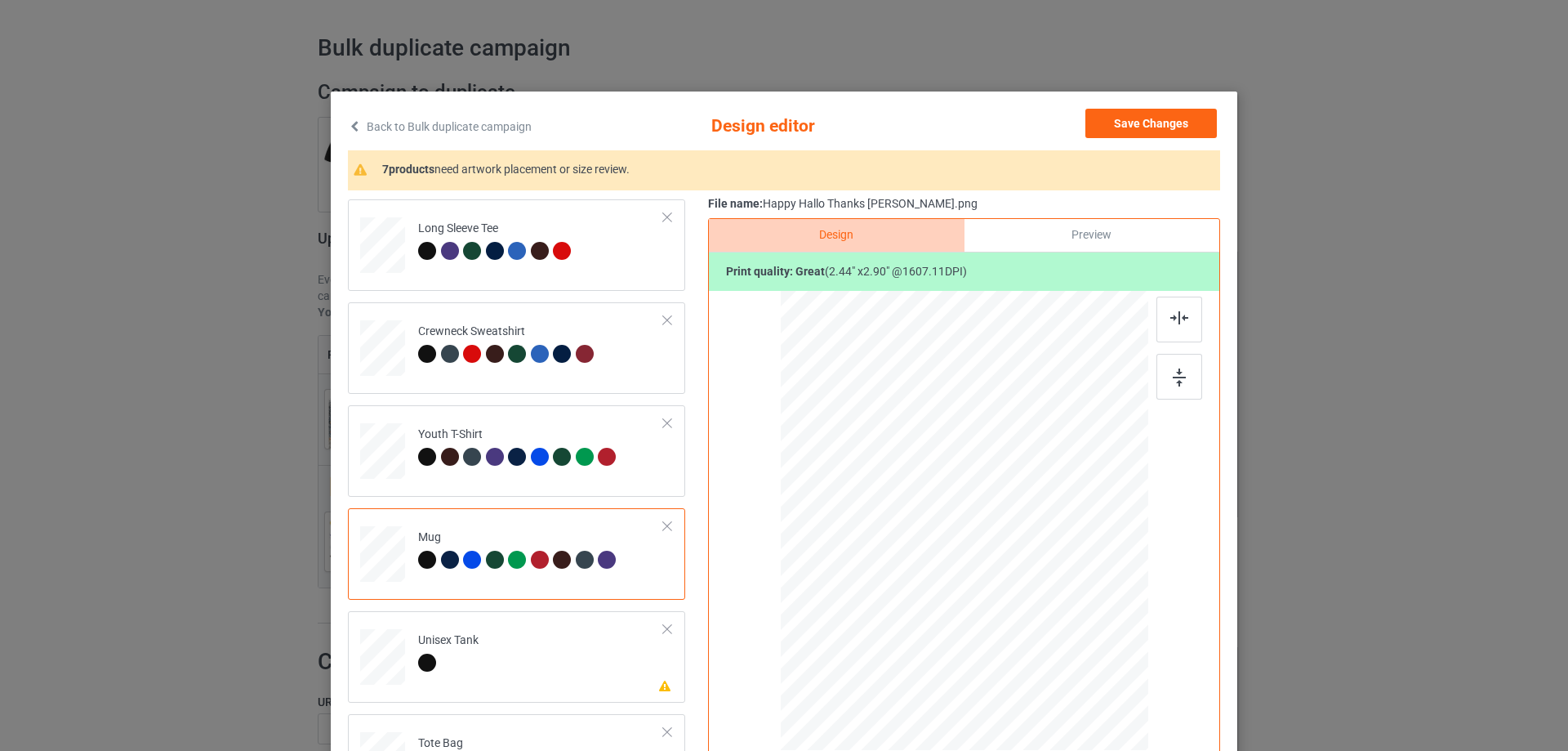
scroll to position [572, 0]
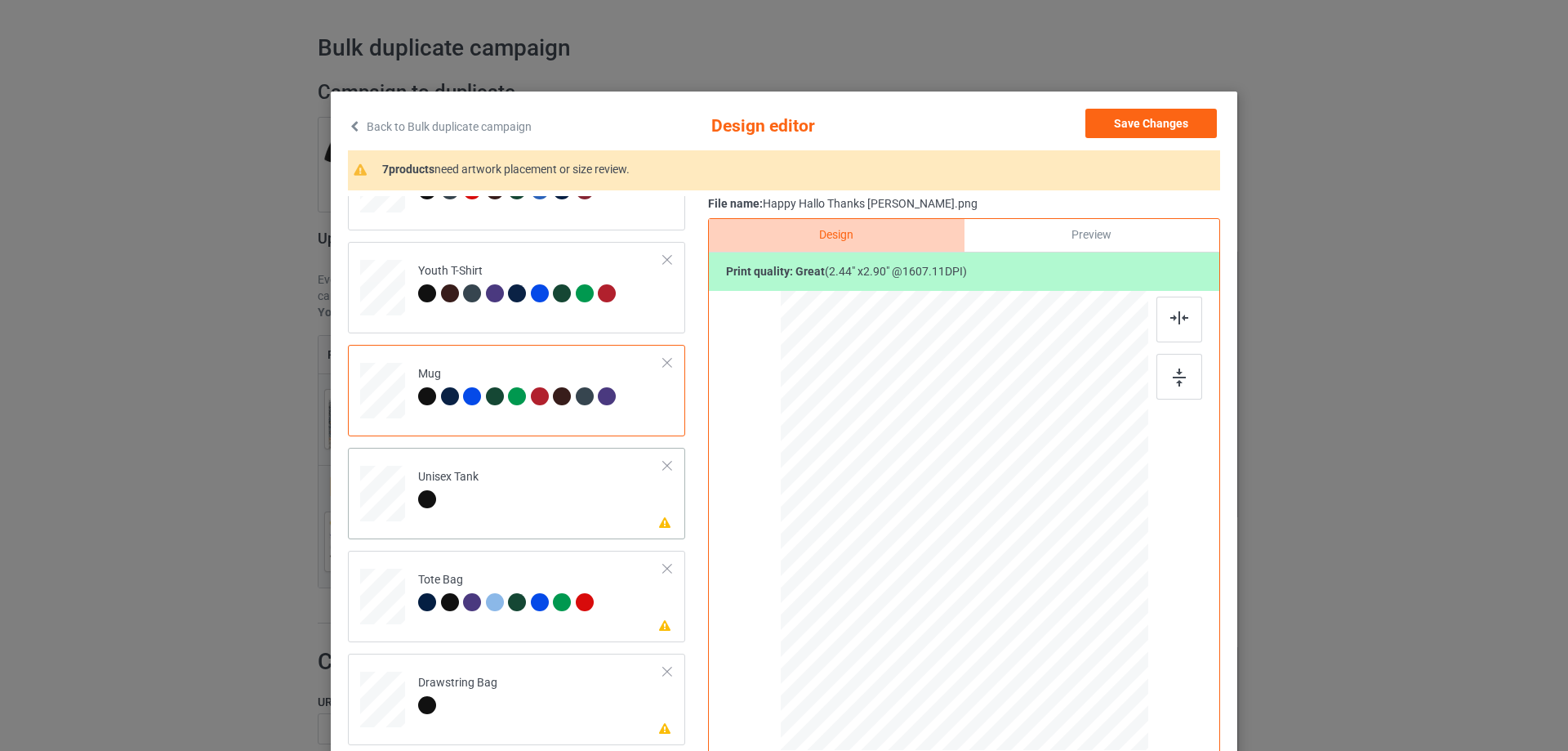
click at [491, 507] on td "Please review artwork placement Unisex Tank" at bounding box center [541, 490] width 263 height 72
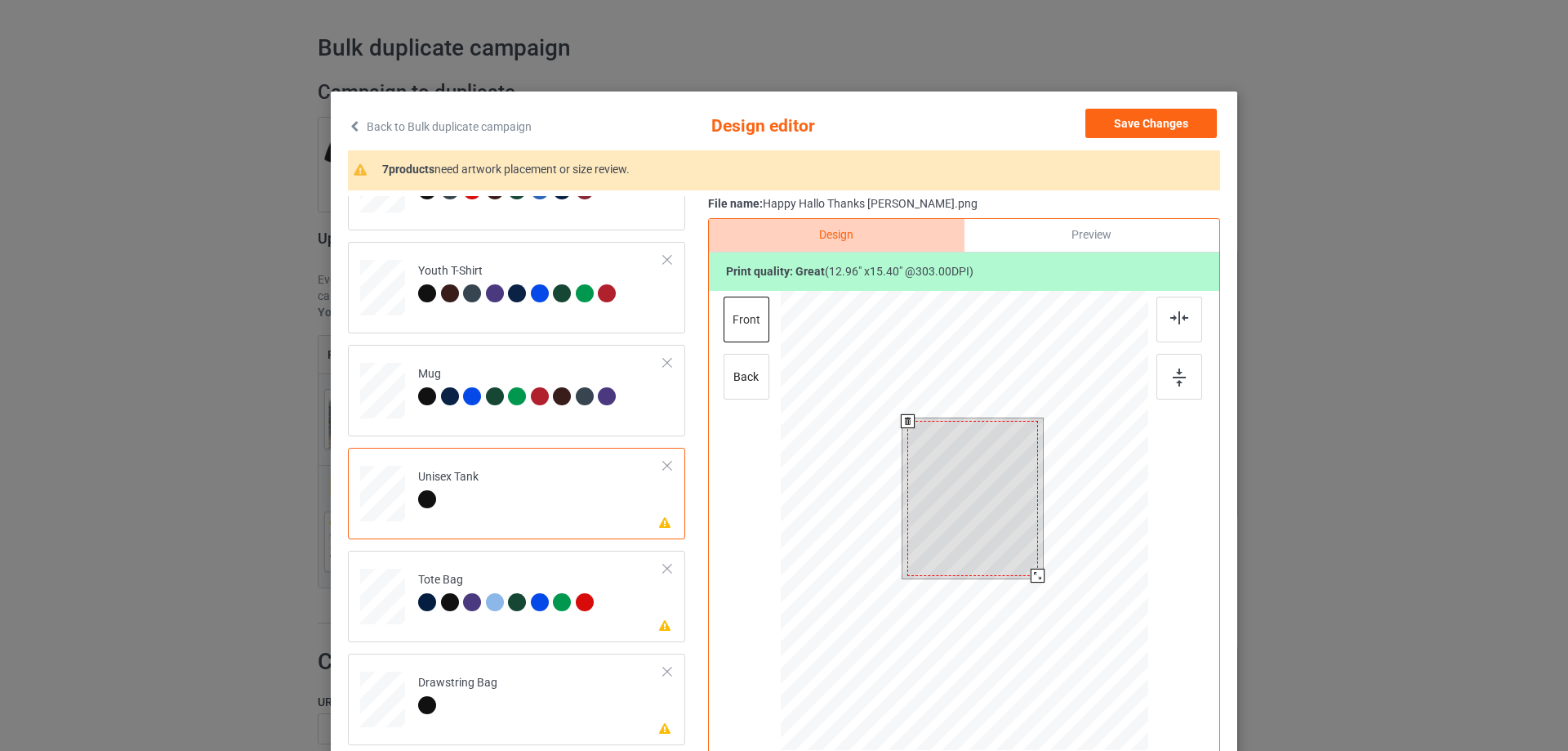
click at [1001, 527] on div at bounding box center [973, 498] width 130 height 155
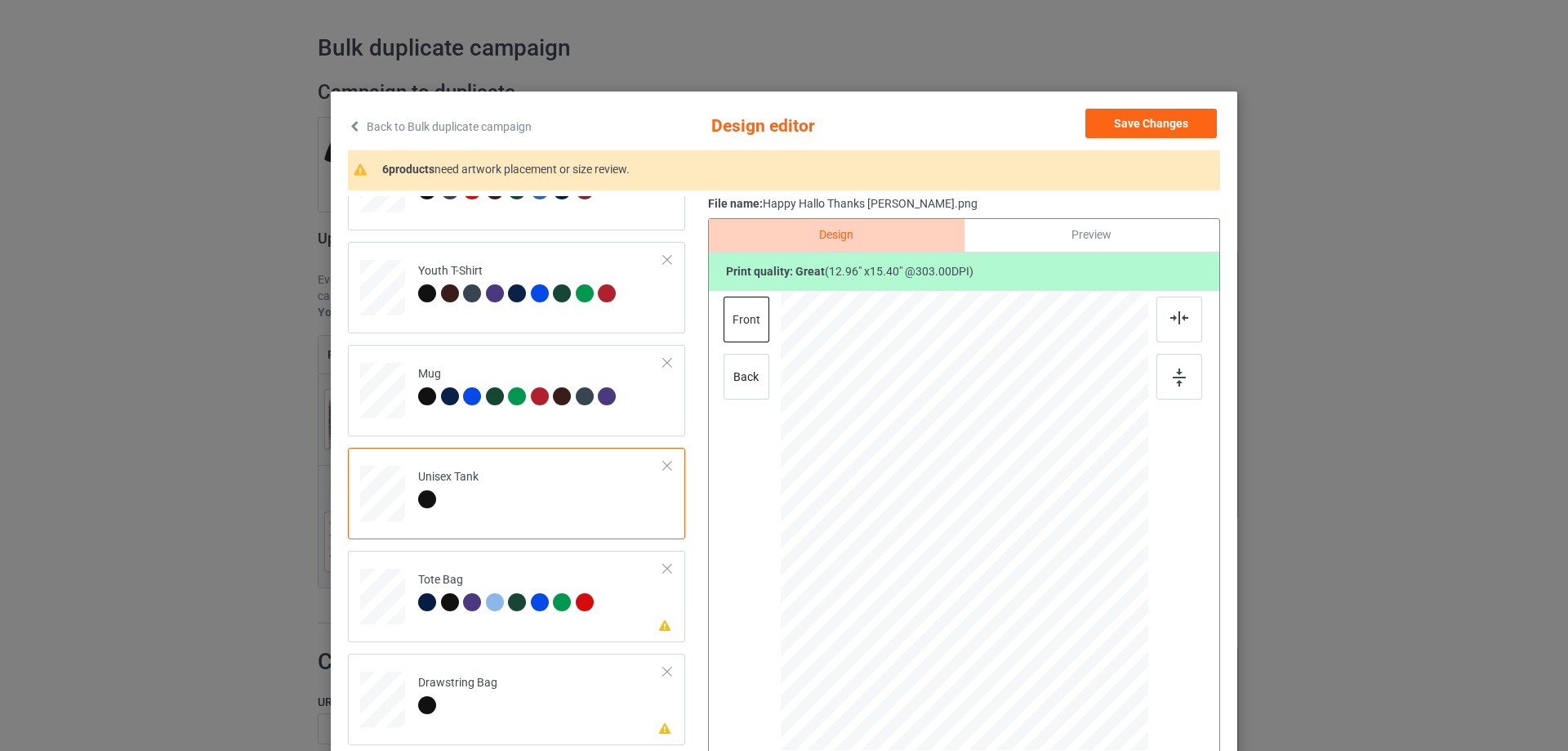
drag, startPoint x: 525, startPoint y: 644, endPoint x: 543, endPoint y: 645, distance: 18.0
click at [524, 644] on div "Classic T-Shirt [DEMOGRAPHIC_DATA] T-Shirt Hooded Sweatshirt V-Neck T-Shirt Lon…" at bounding box center [522, 390] width 349 height 1533
click at [462, 645] on div "Classic T-Shirt [DEMOGRAPHIC_DATA] T-Shirt Hooded Sweatshirt V-Neck T-Shirt Lon…" at bounding box center [522, 390] width 349 height 1533
click at [464, 634] on div "Please review artwork placement Tote Bag" at bounding box center [516, 596] width 337 height 91
click at [963, 515] on div at bounding box center [966, 588] width 170 height 202
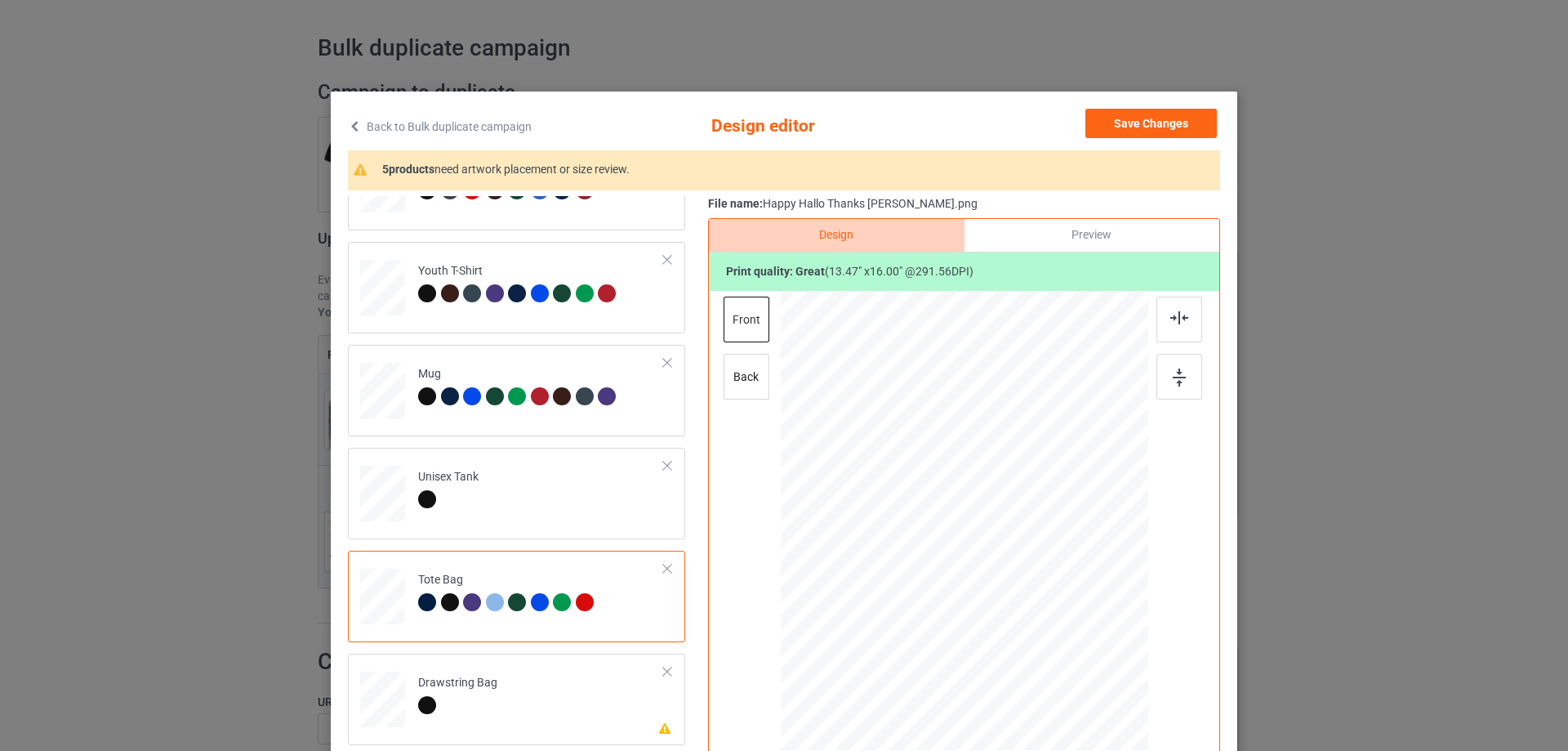
scroll to position [895, 0]
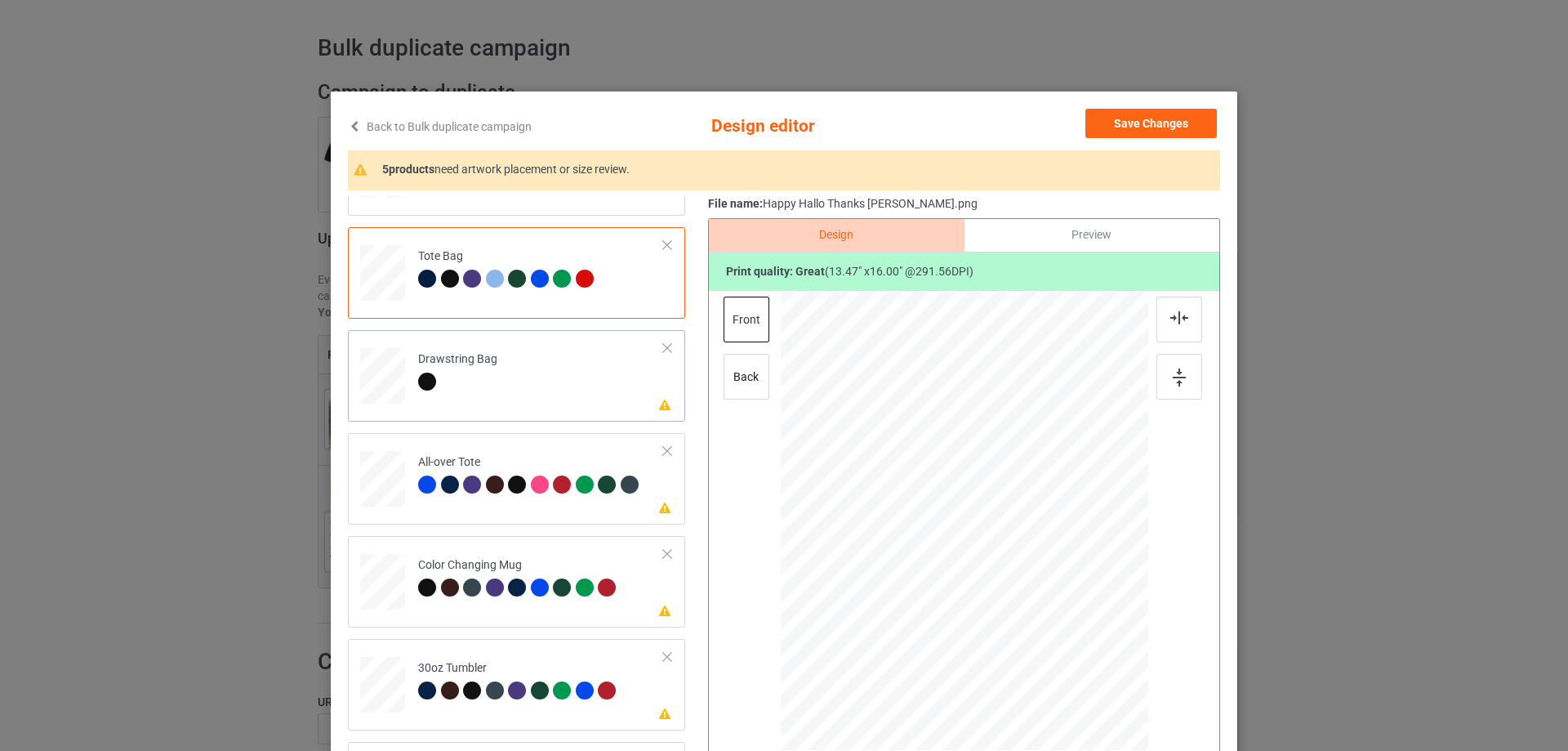
click at [539, 395] on td "Please review artwork placement Drawstring Bag" at bounding box center [541, 373] width 263 height 72
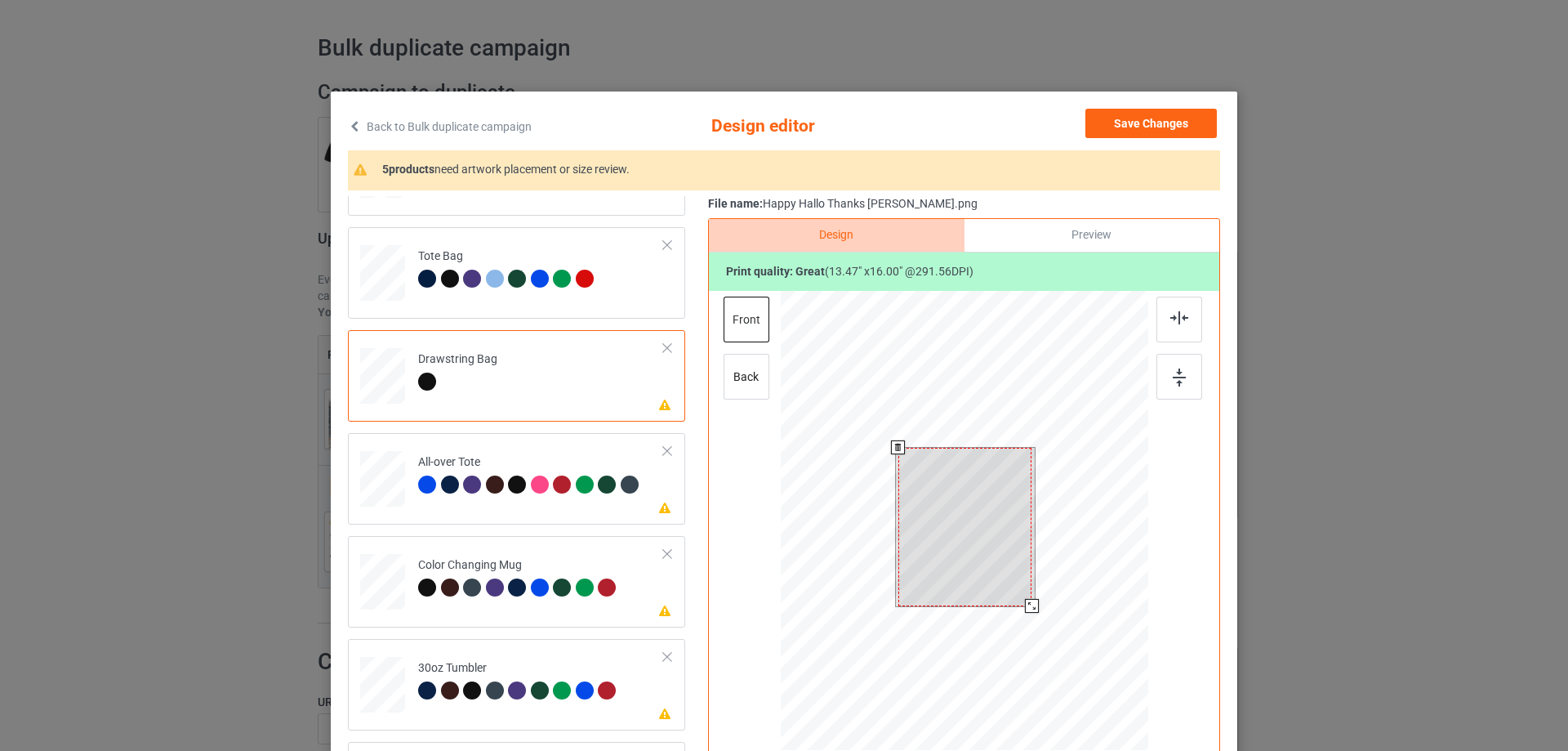
click at [926, 505] on div at bounding box center [965, 527] width 134 height 159
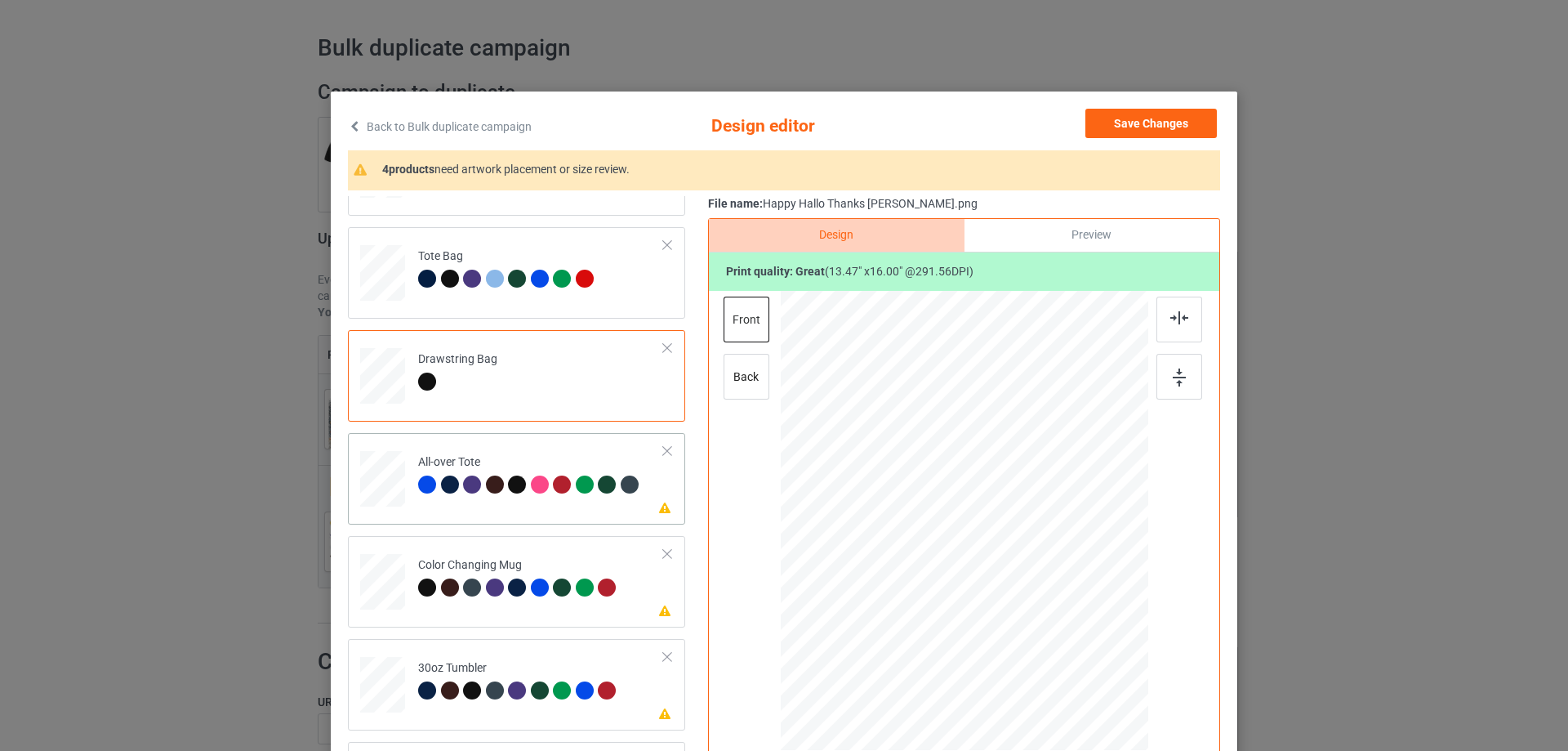
scroll to position [163, 0]
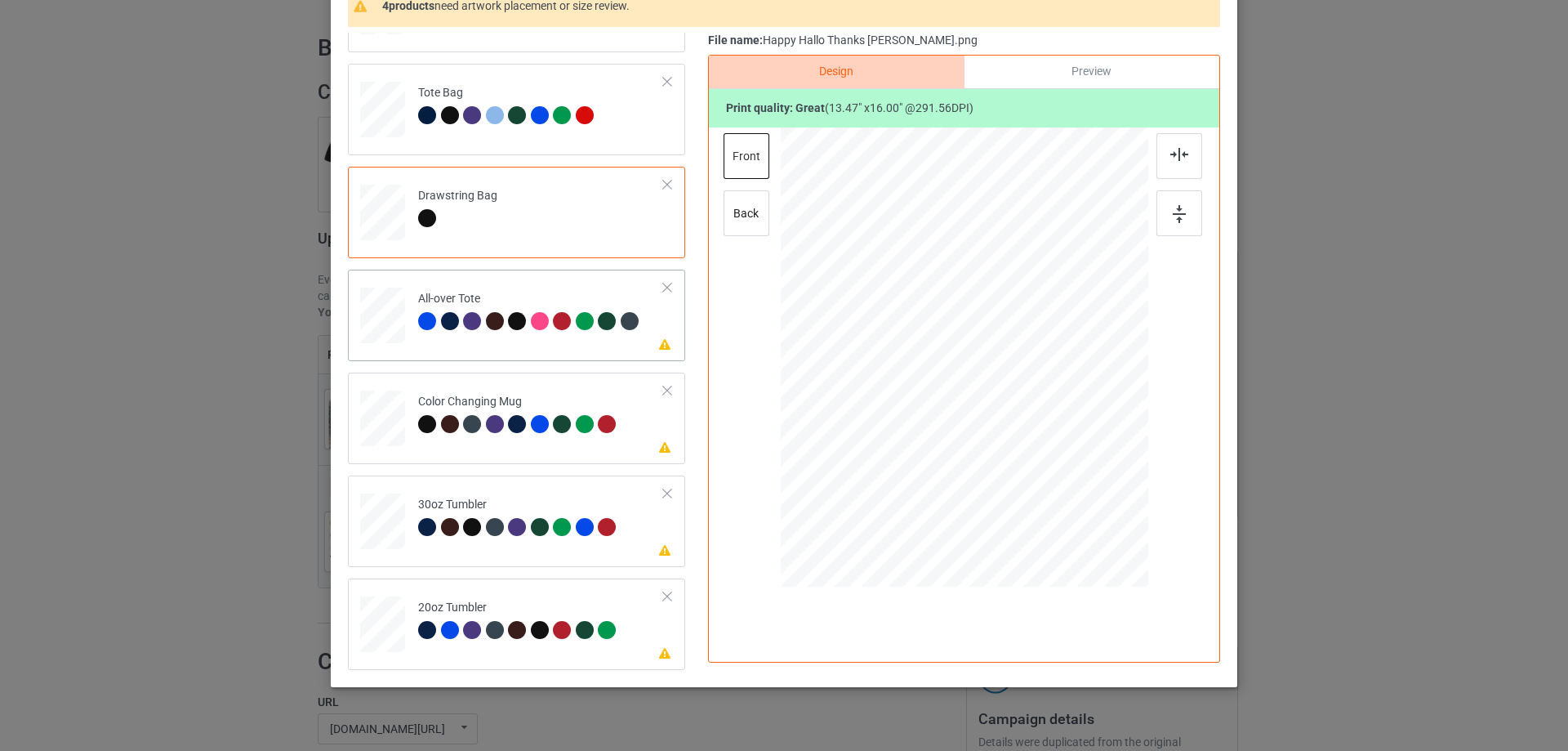
click at [507, 348] on td "Please review artwork placement All-over Tote" at bounding box center [541, 312] width 263 height 72
click at [947, 425] on div at bounding box center [964, 357] width 220 height 263
click at [1070, 491] on div at bounding box center [1077, 491] width 14 height 14
click at [524, 459] on div "Please review artwork placement Color Changing Mug" at bounding box center [516, 418] width 337 height 91
click at [1049, 384] on div at bounding box center [1066, 356] width 108 height 128
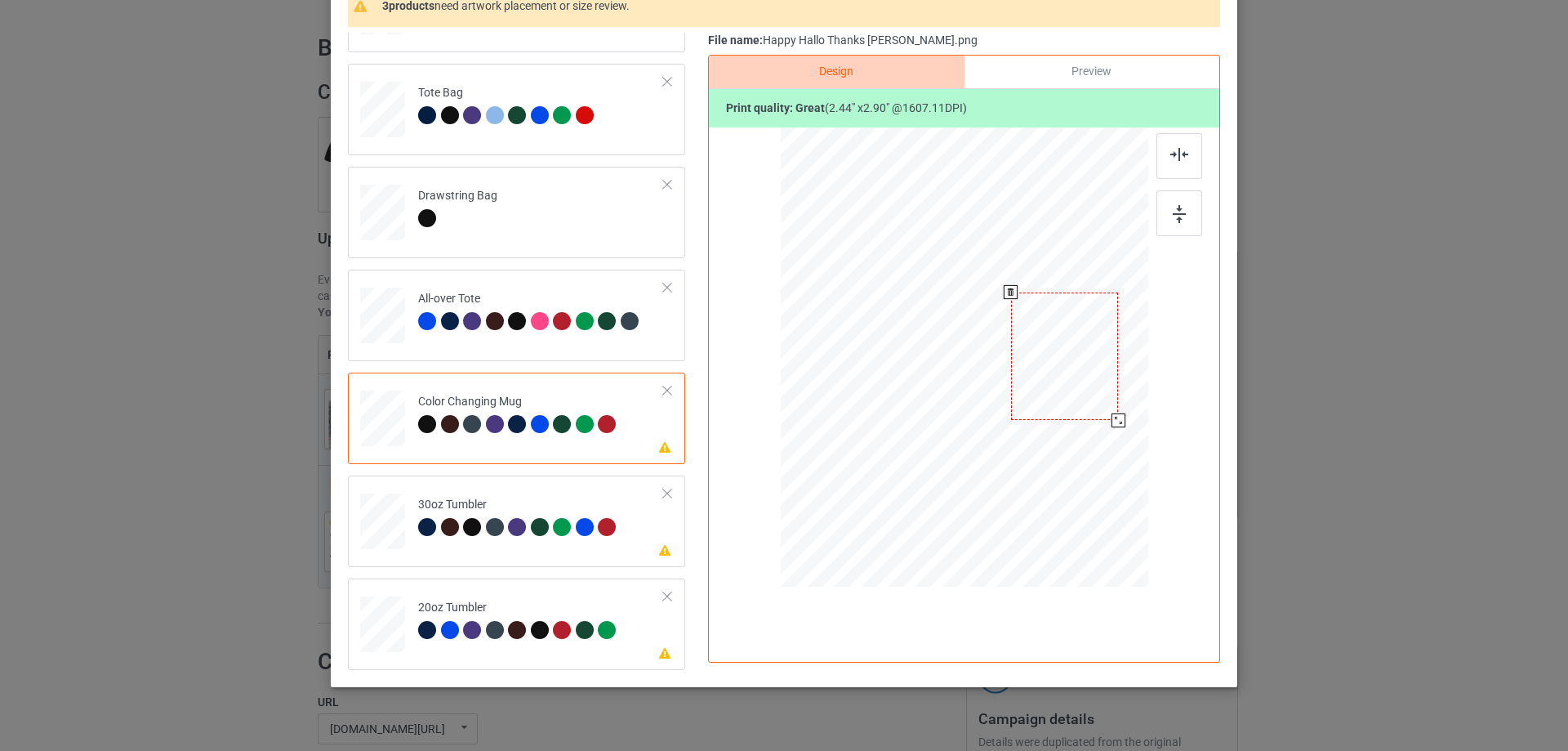
click at [1082, 411] on div at bounding box center [1066, 356] width 108 height 128
click at [1116, 417] on div at bounding box center [1118, 420] width 14 height 14
click at [491, 561] on div "Please review artwork placement 30oz Tumbler" at bounding box center [516, 521] width 337 height 91
click at [1019, 376] on div at bounding box center [963, 358] width 214 height 255
drag, startPoint x: 1065, startPoint y: 488, endPoint x: 1020, endPoint y: 407, distance: 92.7
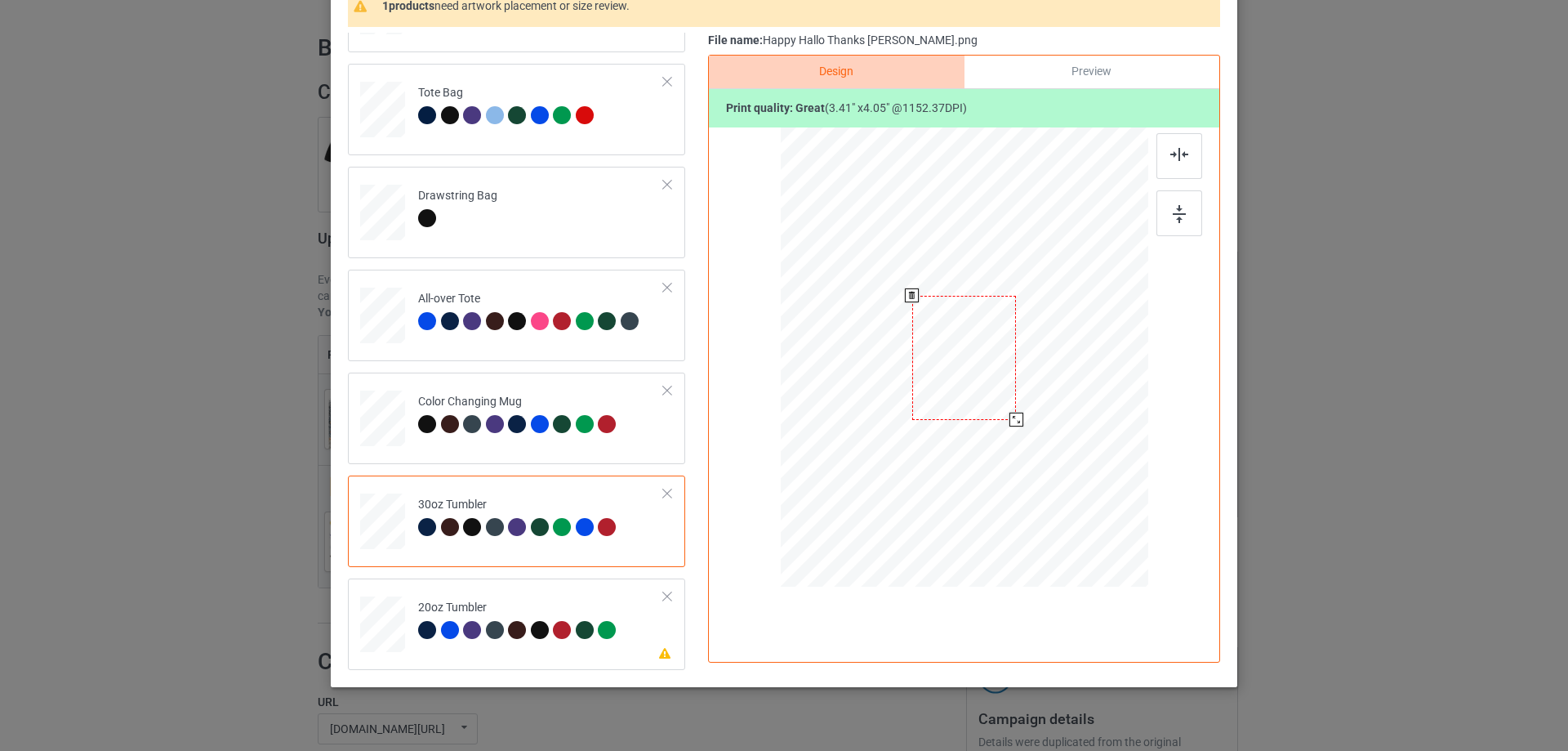
click at [1020, 411] on div at bounding box center [964, 358] width 357 height 198
drag, startPoint x: 996, startPoint y: 383, endPoint x: 909, endPoint y: 362, distance: 89.5
click at [909, 362] on div at bounding box center [876, 336] width 102 height 122
drag, startPoint x: 925, startPoint y: 400, endPoint x: 915, endPoint y: 395, distance: 11.2
click at [915, 395] on div at bounding box center [922, 390] width 14 height 14
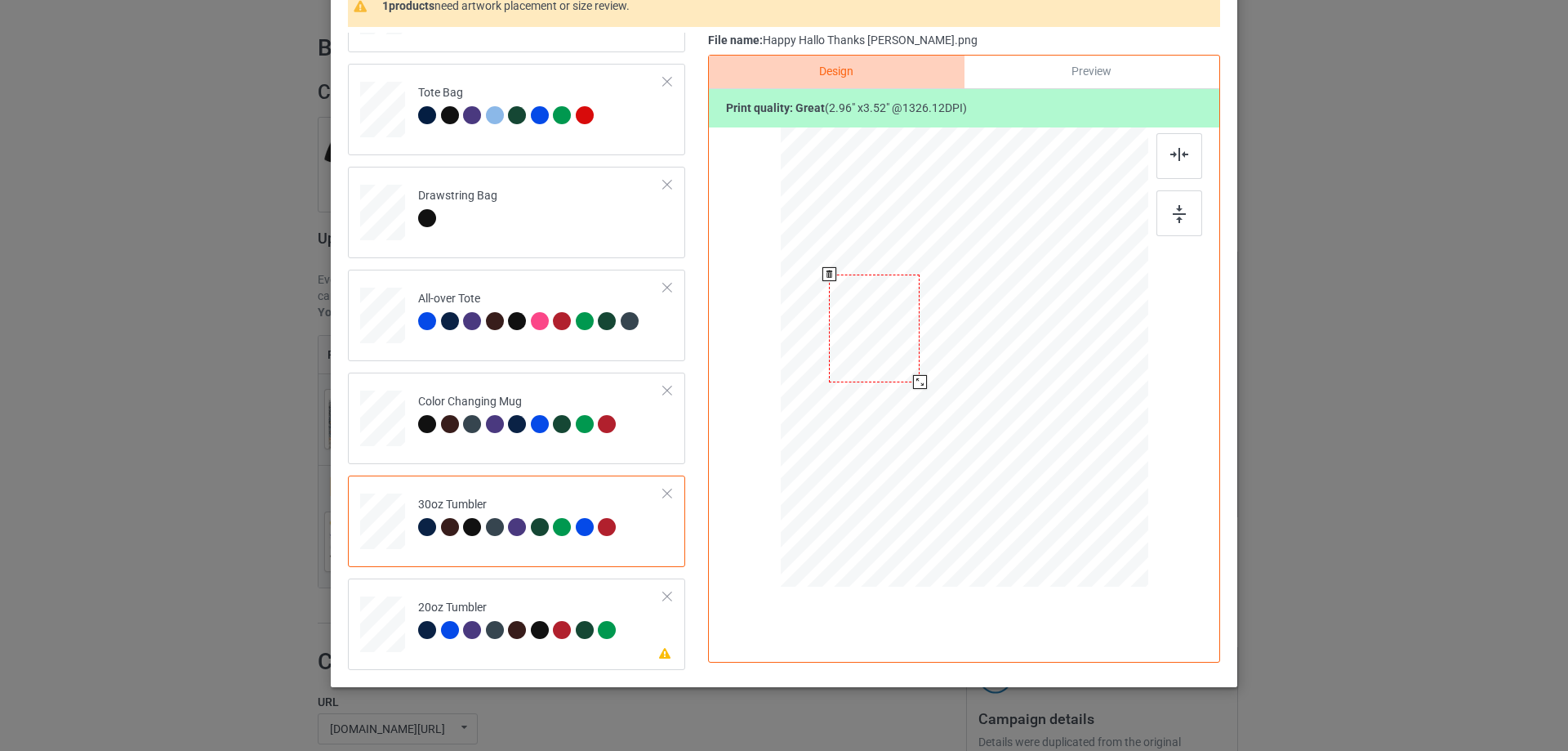
drag, startPoint x: 905, startPoint y: 381, endPoint x: 903, endPoint y: 373, distance: 8.2
click at [903, 373] on div at bounding box center [874, 329] width 90 height 108
click at [543, 597] on td "Please review artwork placement 20oz Tumbler" at bounding box center [541, 621] width 263 height 72
click at [950, 322] on div at bounding box center [965, 358] width 209 height 248
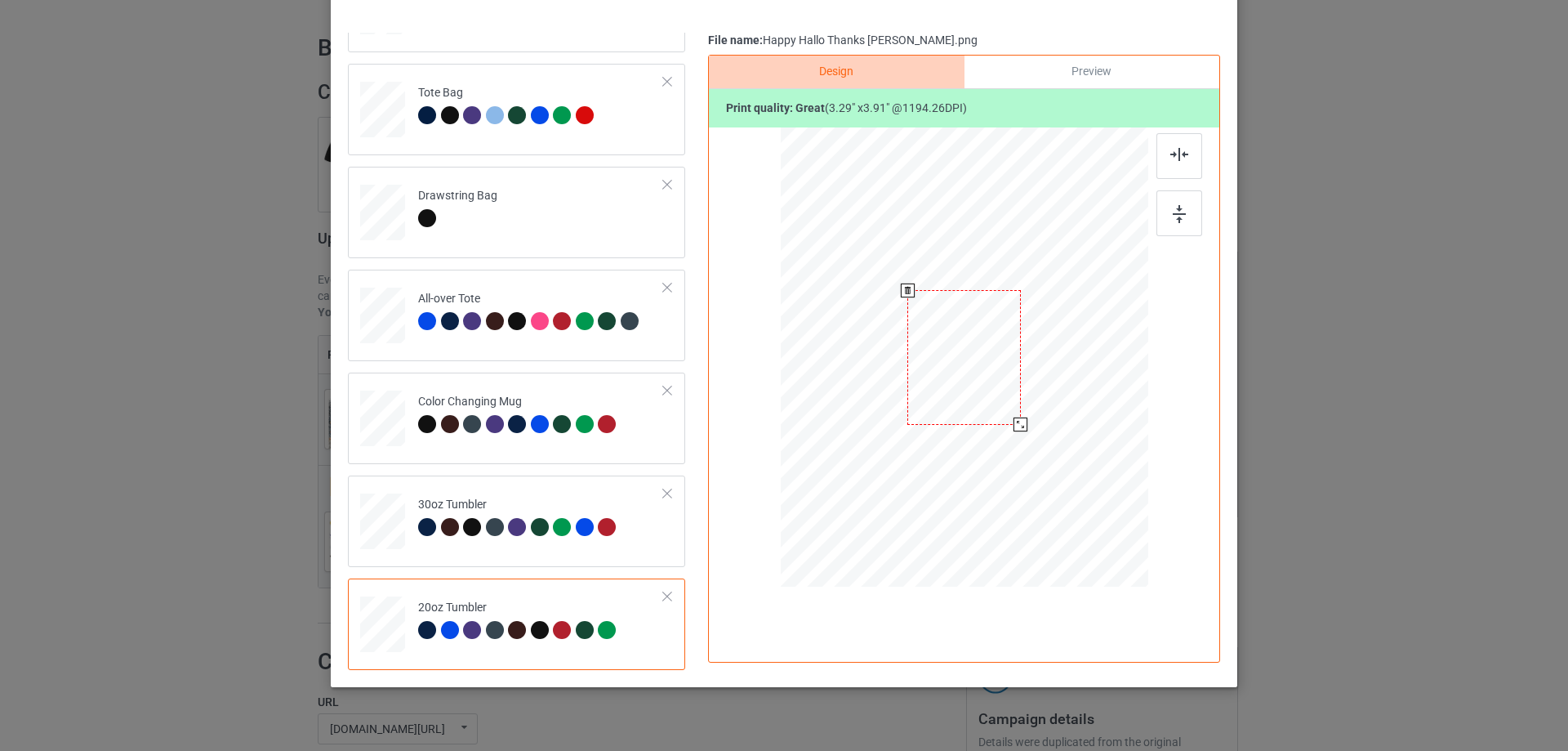
drag, startPoint x: 1061, startPoint y: 483, endPoint x: 1027, endPoint y: 411, distance: 79.6
click at [1027, 411] on div at bounding box center [963, 357] width 348 height 211
drag, startPoint x: 990, startPoint y: 362, endPoint x: 903, endPoint y: 339, distance: 90.0
click at [903, 339] on div at bounding box center [876, 335] width 112 height 133
drag, startPoint x: 923, startPoint y: 402, endPoint x: 916, endPoint y: 395, distance: 9.9
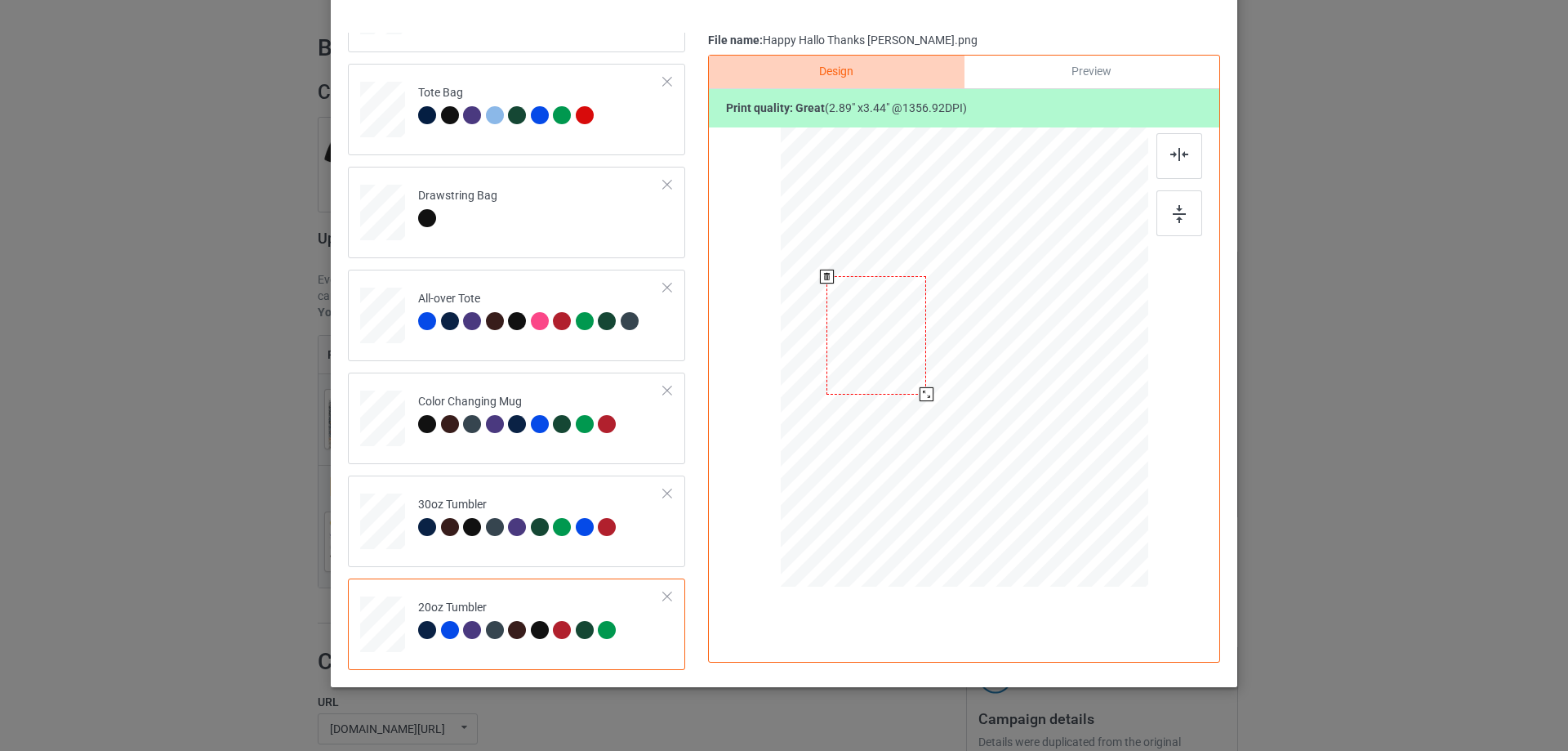
click at [920, 395] on div at bounding box center [926, 395] width 14 height 14
click at [905, 363] on div at bounding box center [876, 330] width 100 height 118
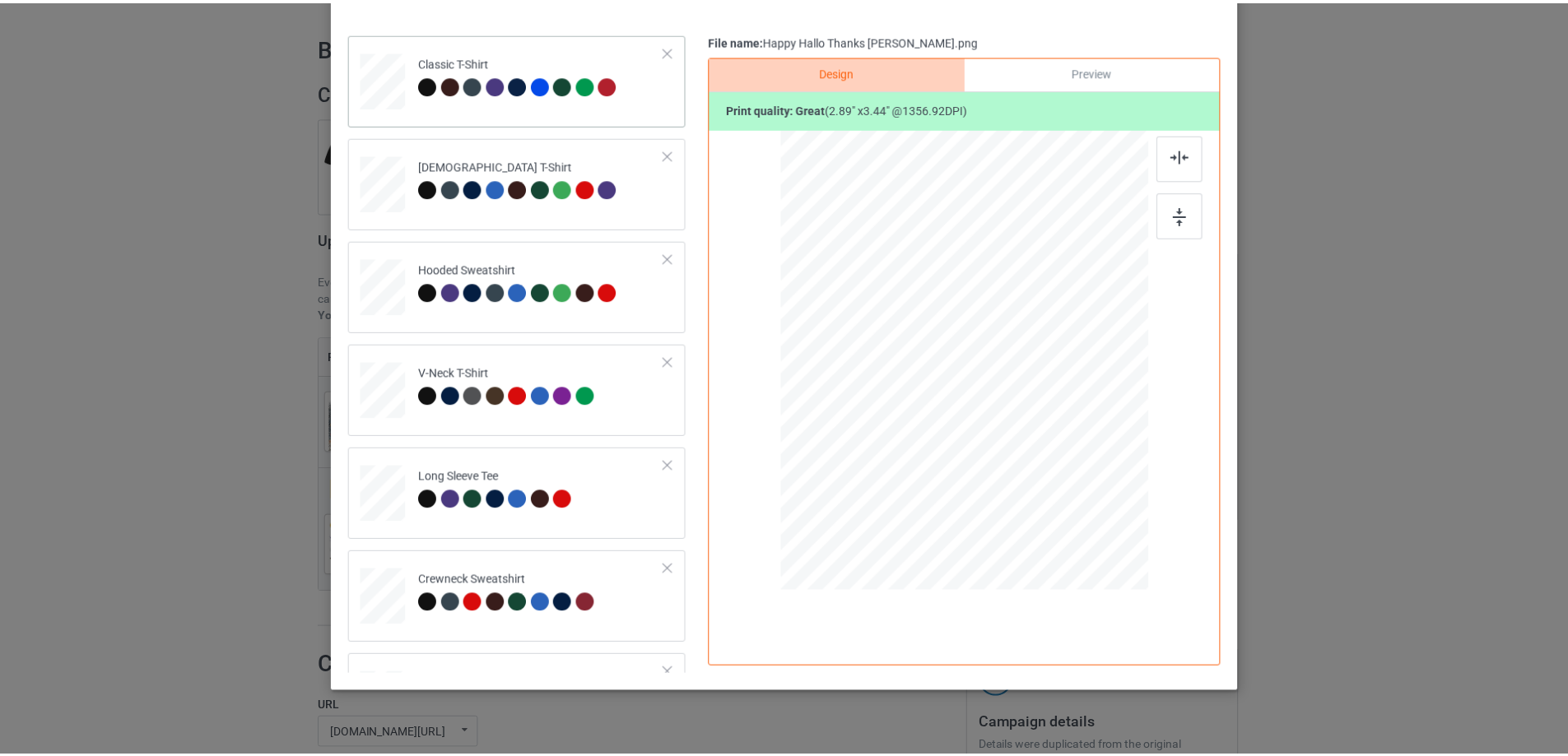
scroll to position [0, 0]
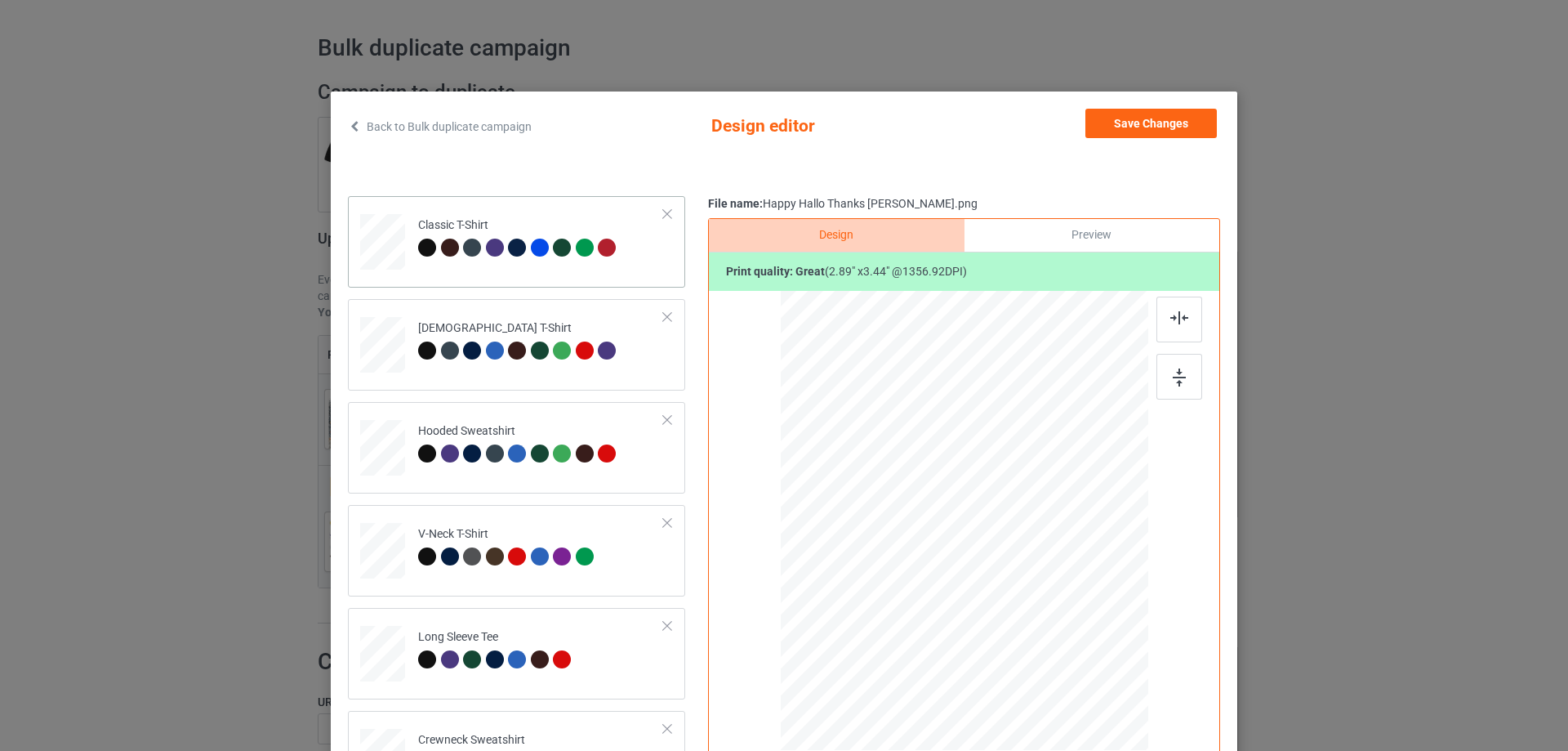
click at [577, 273] on td "Classic T-Shirt" at bounding box center [541, 238] width 263 height 72
click at [1136, 122] on button "Save Changes" at bounding box center [1152, 123] width 132 height 30
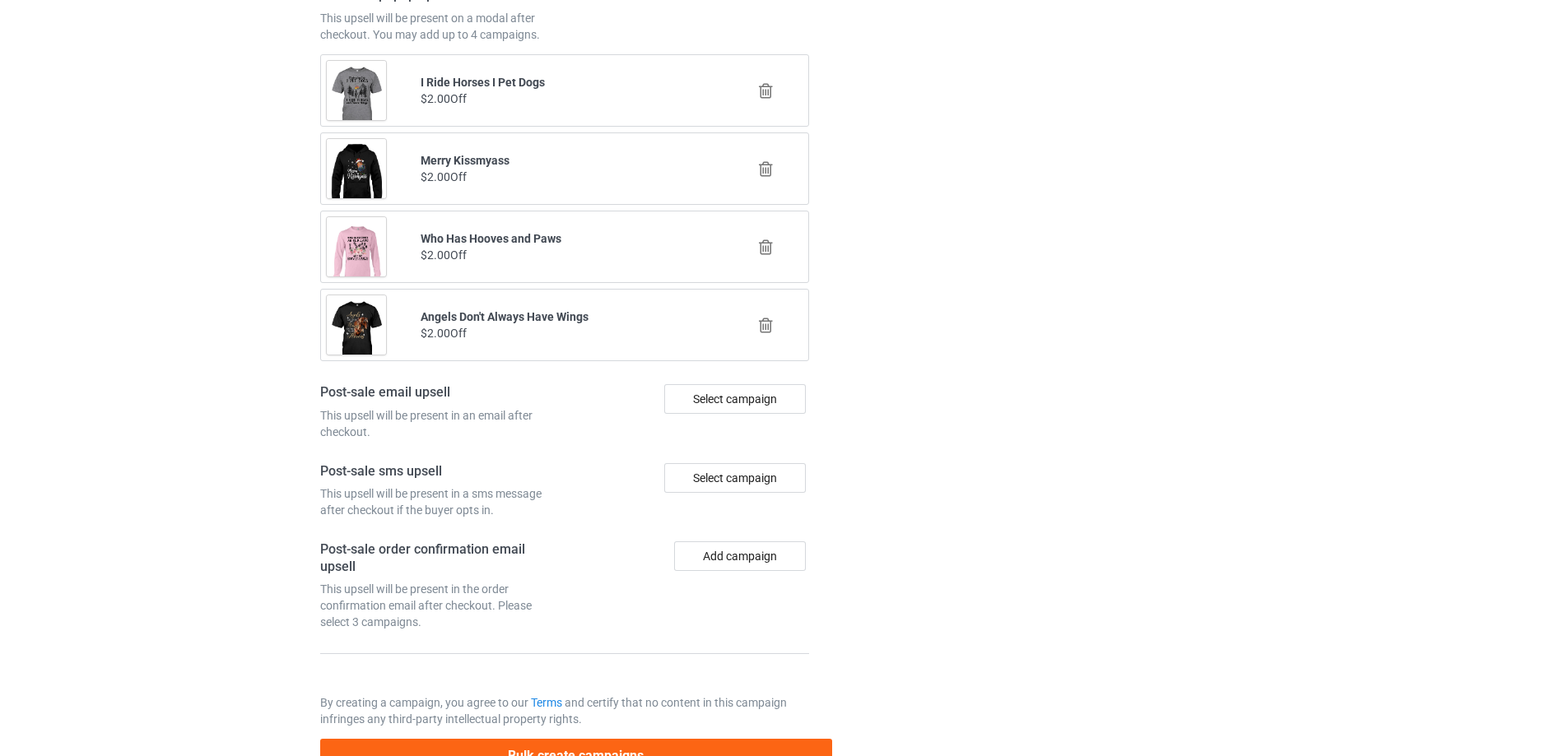
scroll to position [2013, 0]
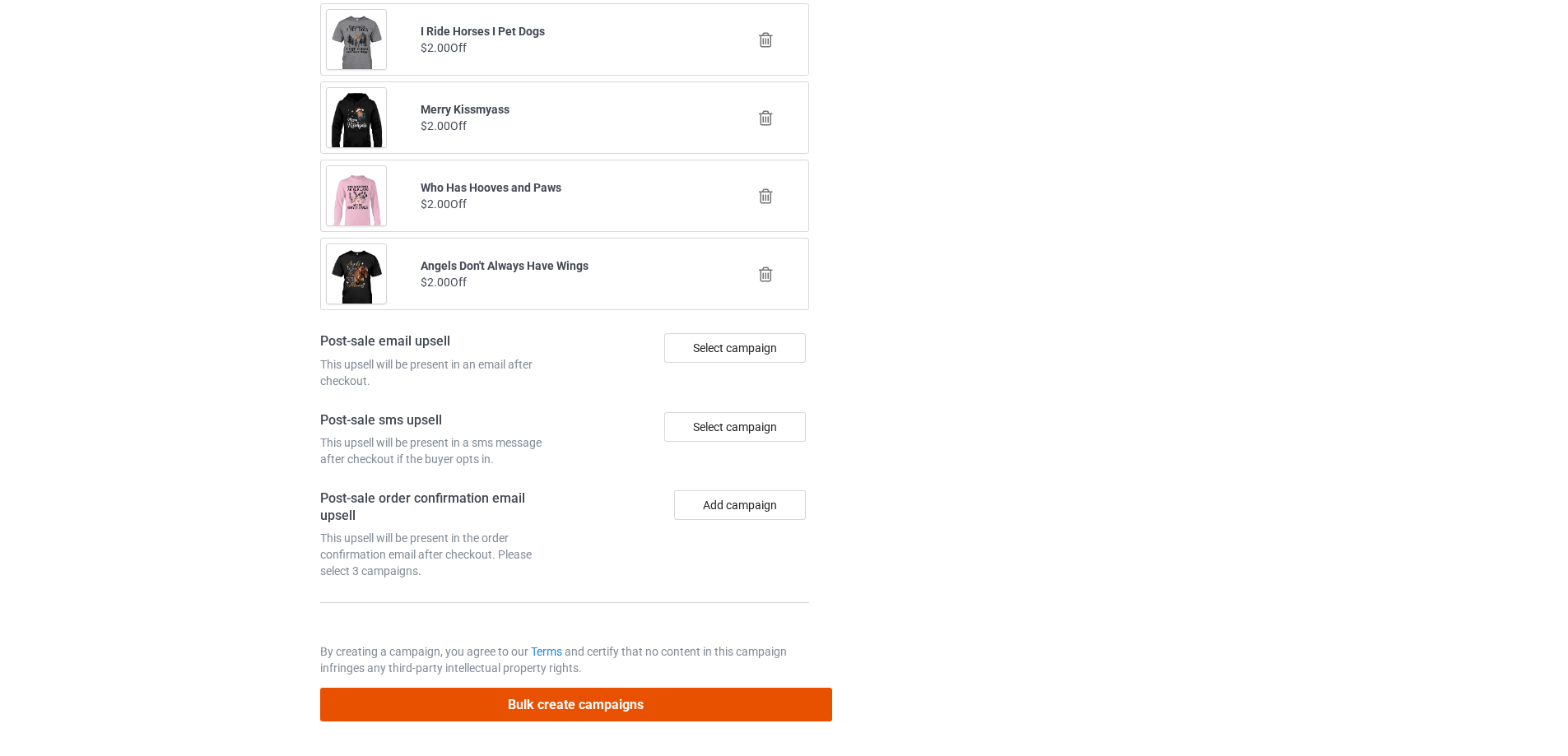
click at [591, 713] on button "Bulk create campaigns" at bounding box center [576, 705] width 512 height 34
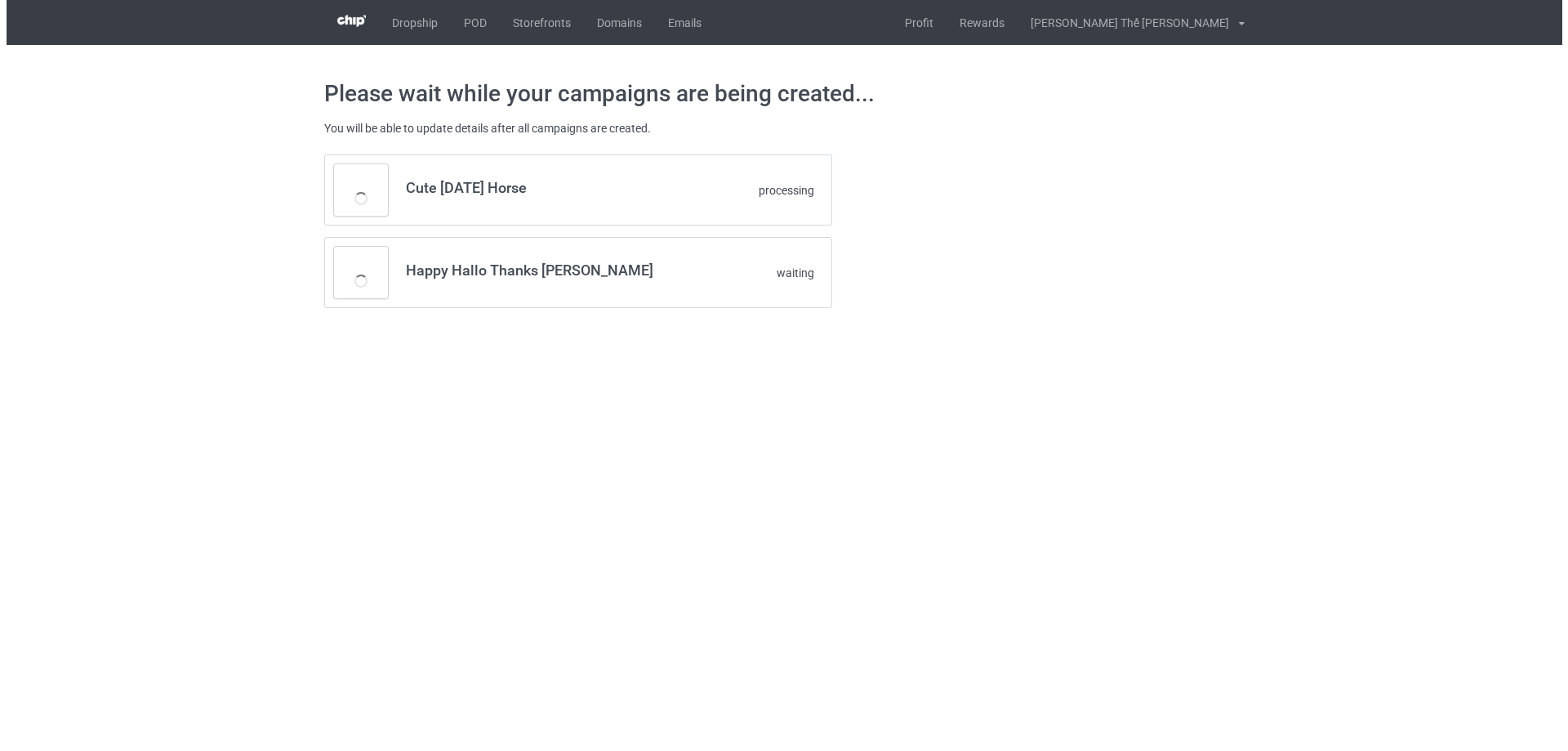
scroll to position [0, 0]
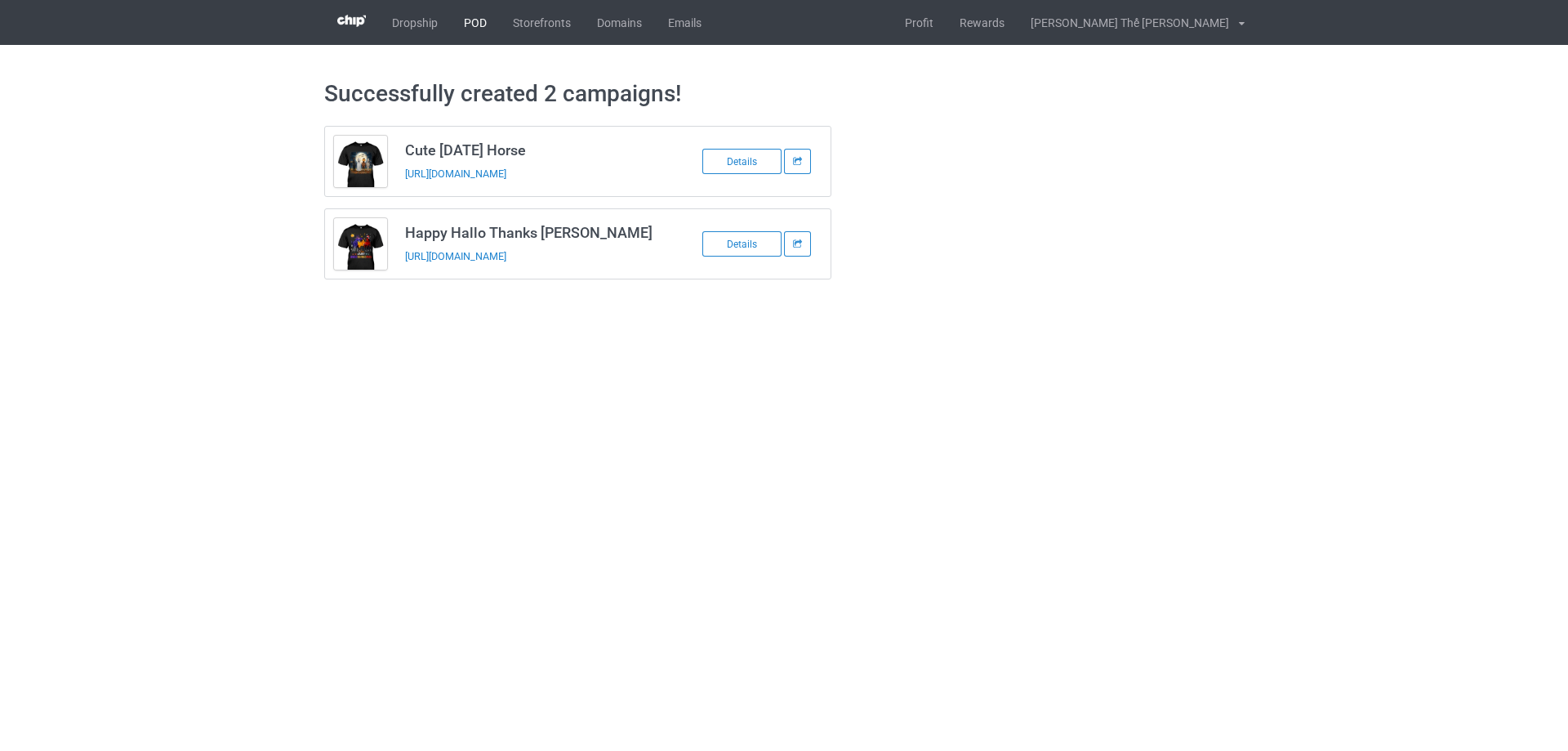
click at [470, 22] on link "POD" at bounding box center [475, 22] width 49 height 45
